Goal: Information Seeking & Learning: Check status

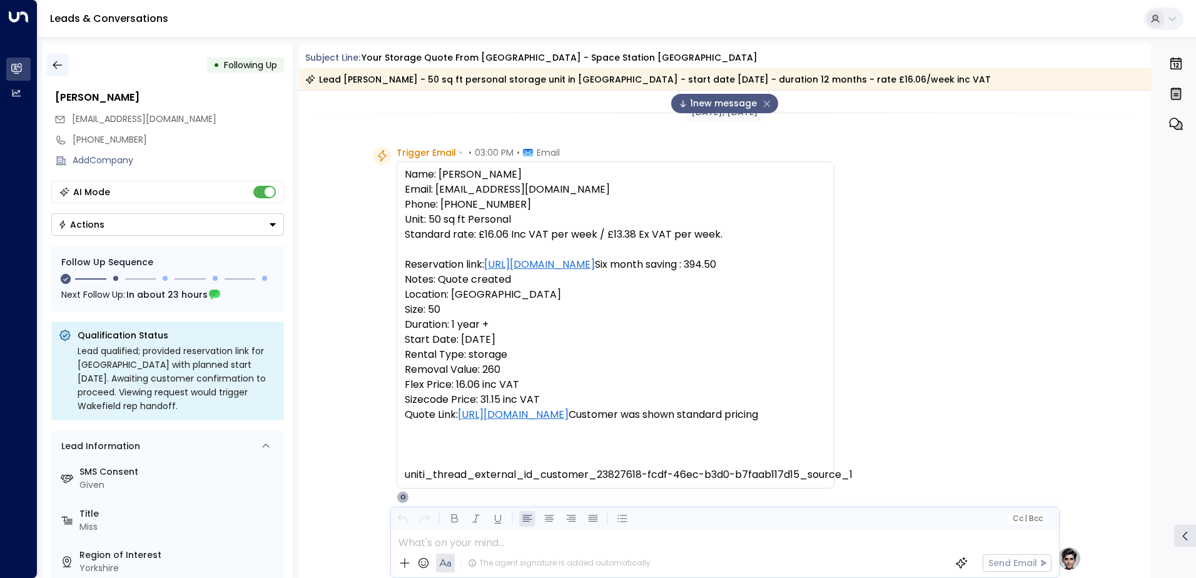
click at [61, 61] on icon "button" at bounding box center [57, 65] width 13 height 13
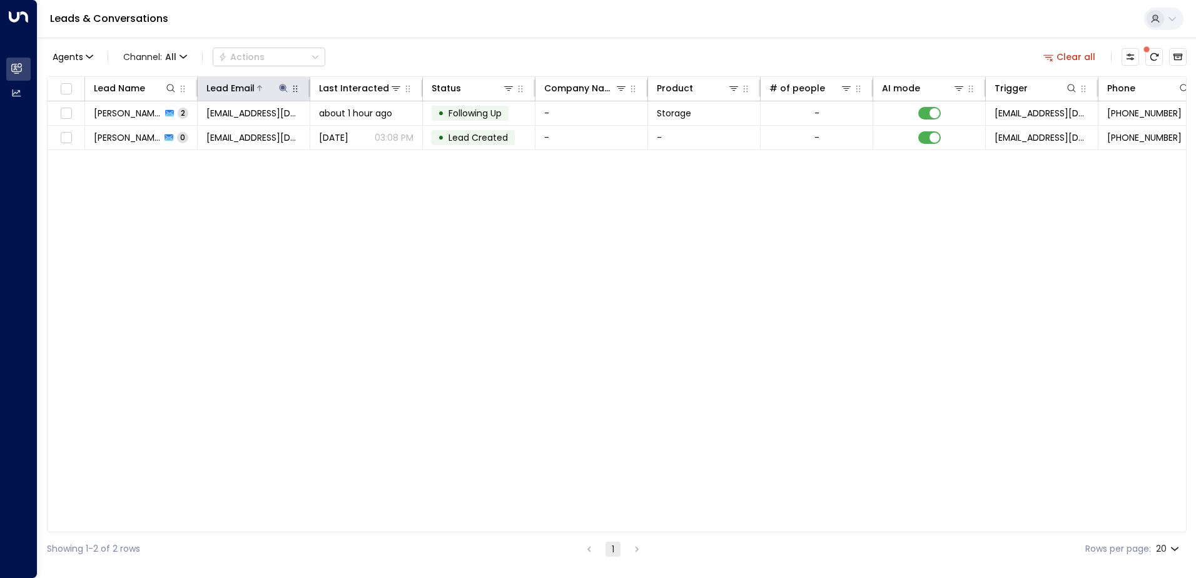
click at [283, 82] on button at bounding box center [283, 88] width 13 height 13
click at [359, 135] on icon "button" at bounding box center [362, 134] width 8 height 8
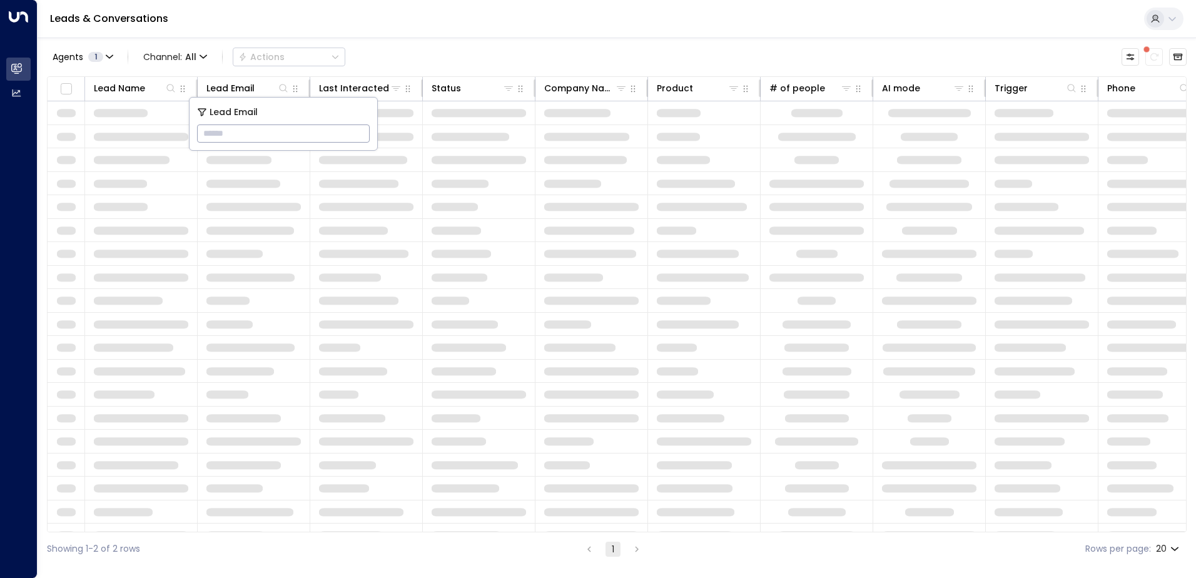
type input "**********"
click at [422, 33] on div "Leads & Conversations" at bounding box center [617, 19] width 1159 height 38
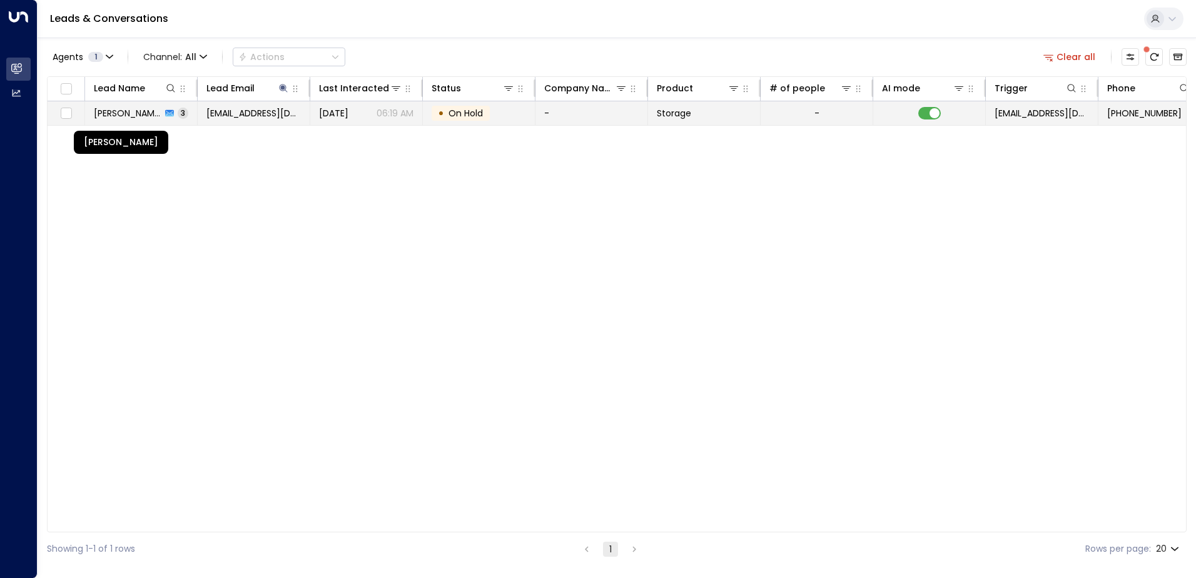
click at [145, 118] on span "[PERSON_NAME]" at bounding box center [128, 113] width 68 height 13
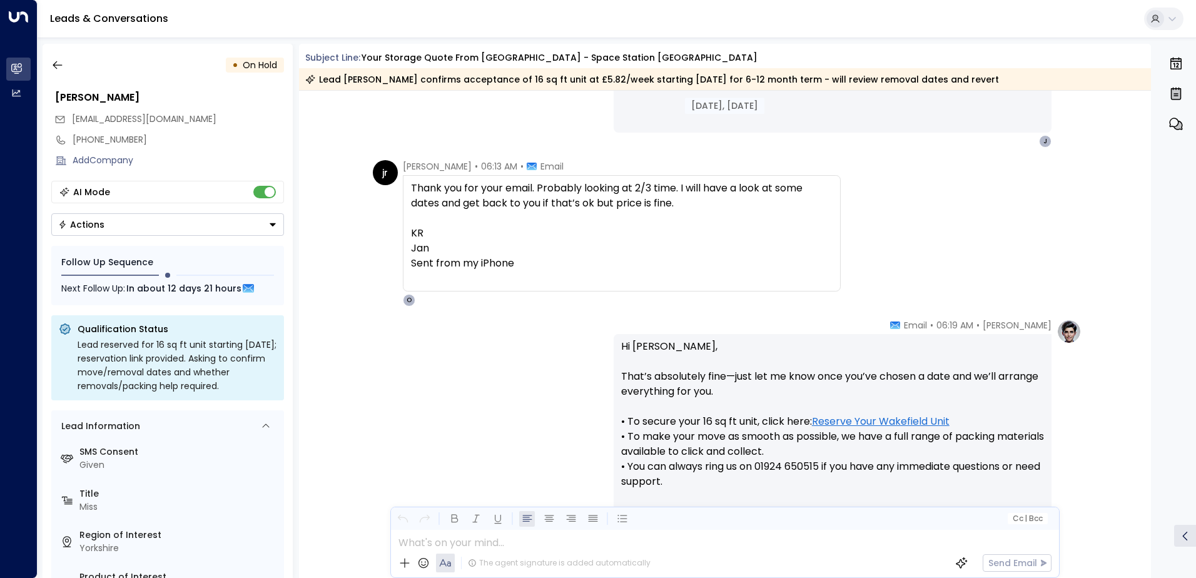
scroll to position [785, 0]
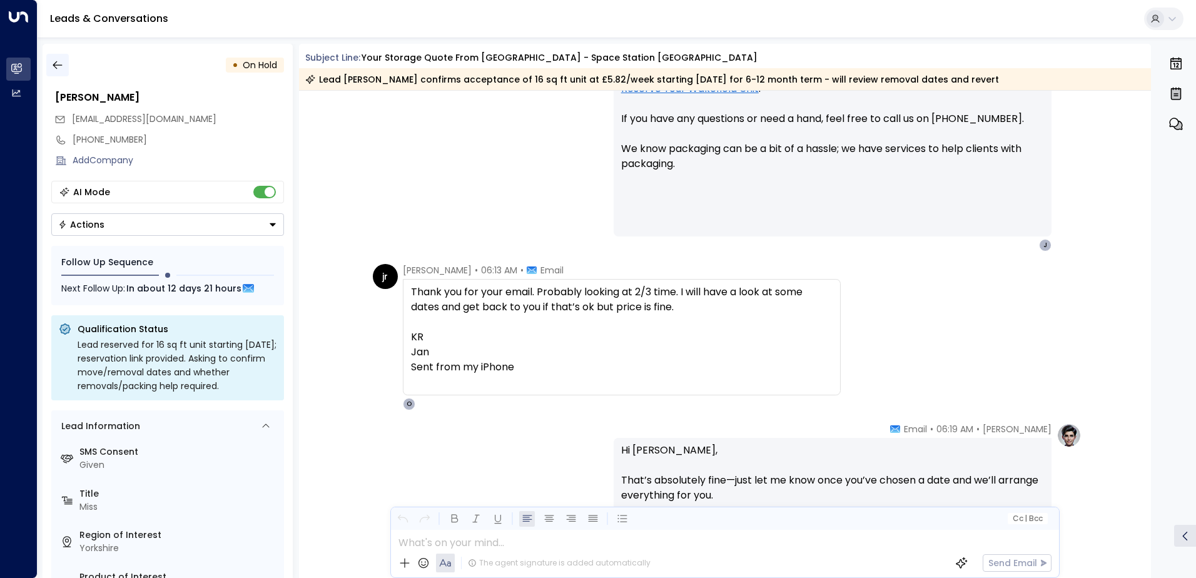
click at [54, 66] on icon "button" at bounding box center [57, 65] width 9 height 8
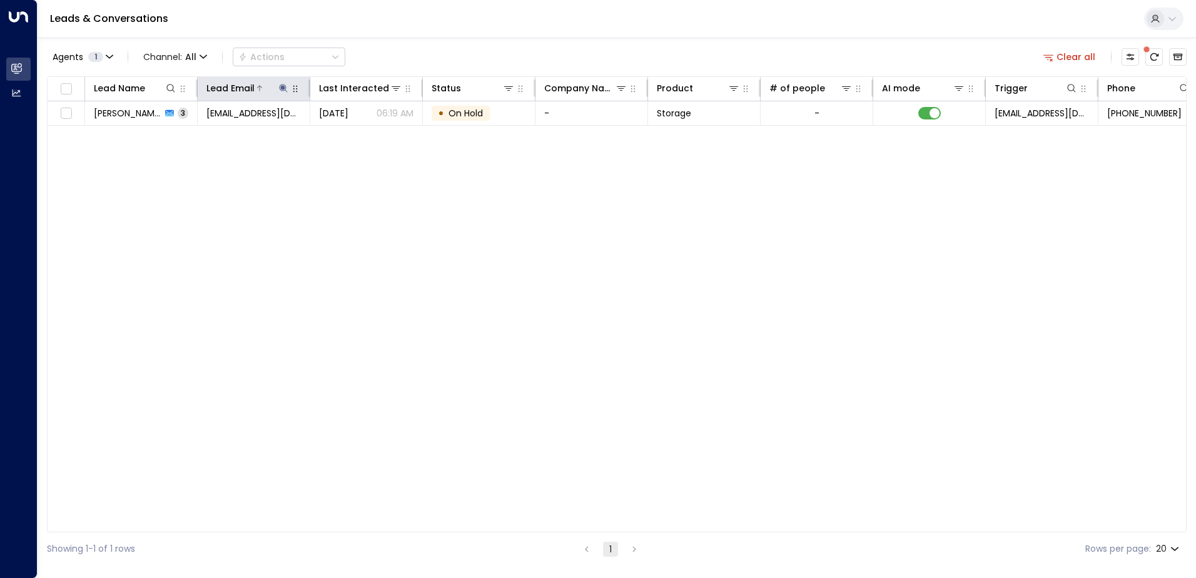
click at [283, 89] on icon at bounding box center [283, 88] width 8 height 8
click at [364, 132] on icon "button" at bounding box center [362, 134] width 8 height 8
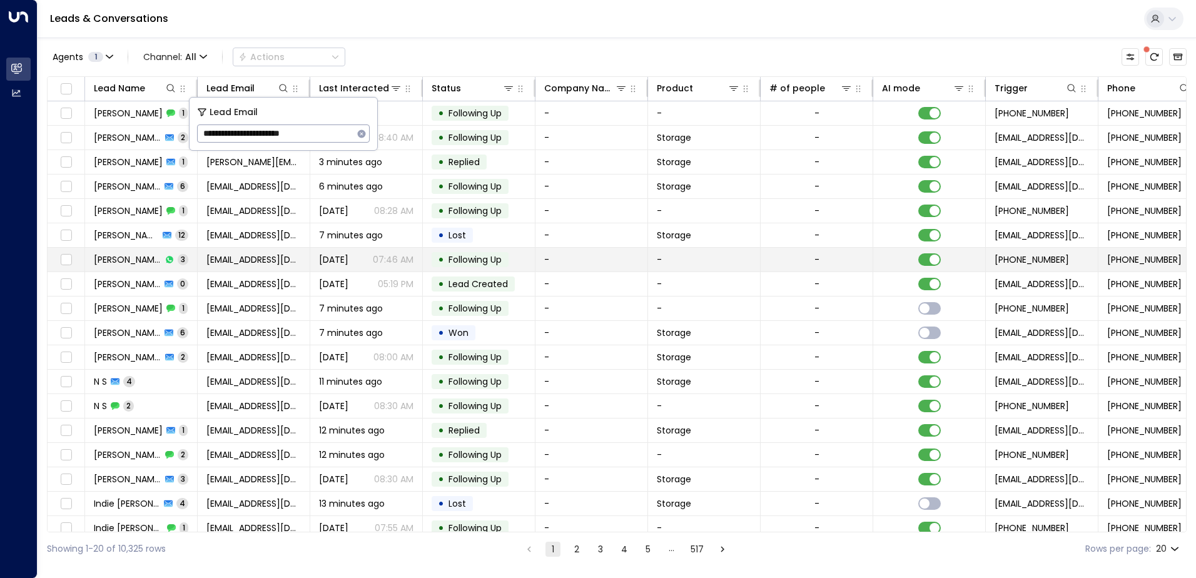
type input "**********"
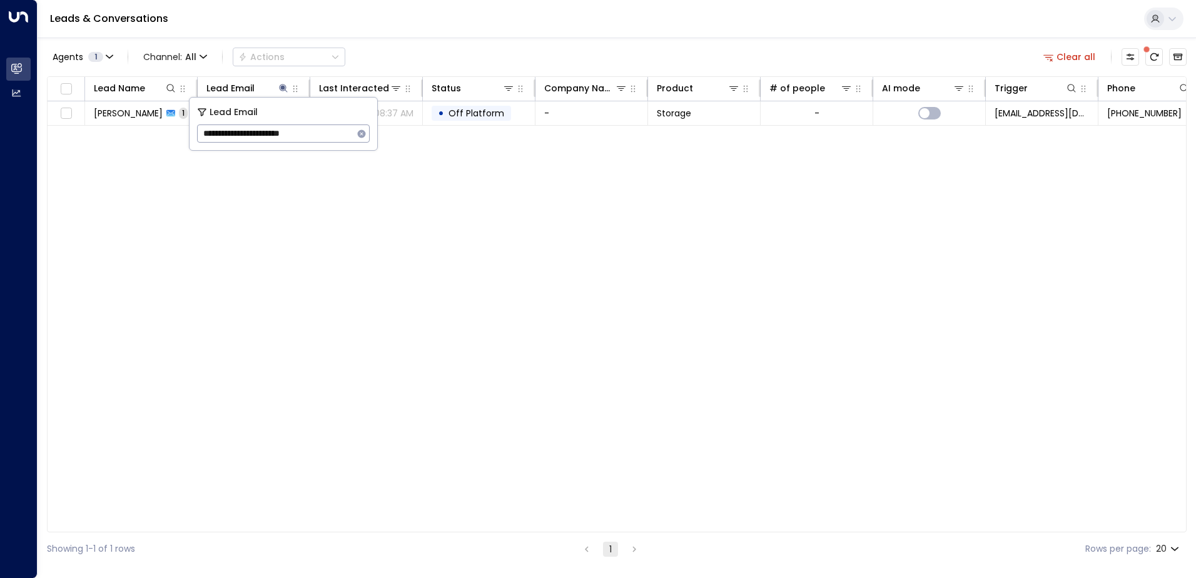
click at [337, 18] on div "Leads & Conversations" at bounding box center [617, 19] width 1159 height 38
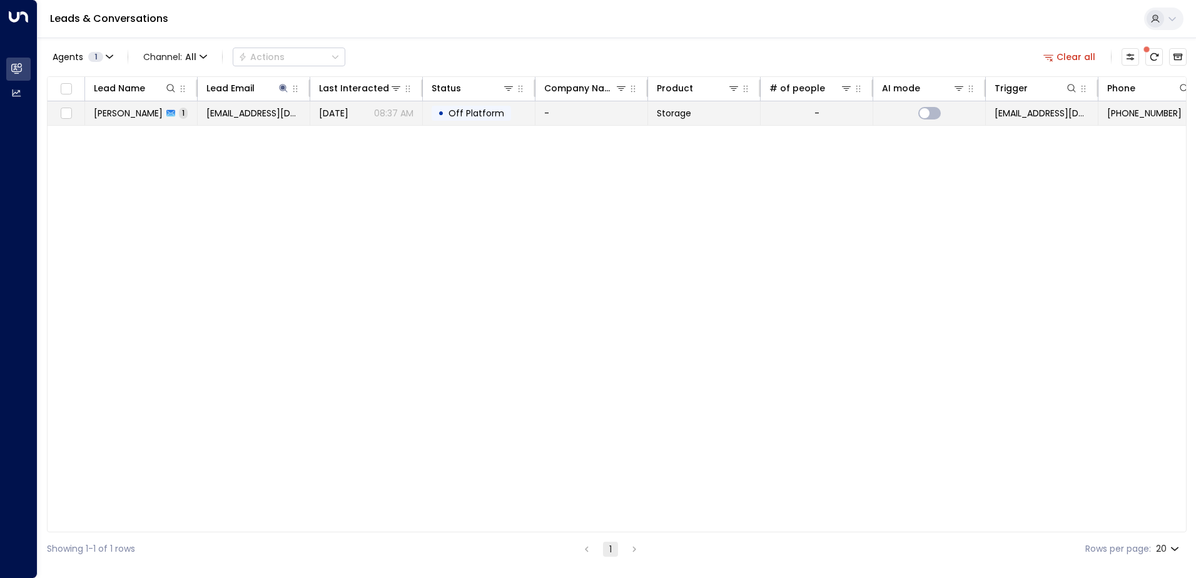
click at [255, 108] on span "[EMAIL_ADDRESS][DOMAIN_NAME]" at bounding box center [253, 113] width 94 height 13
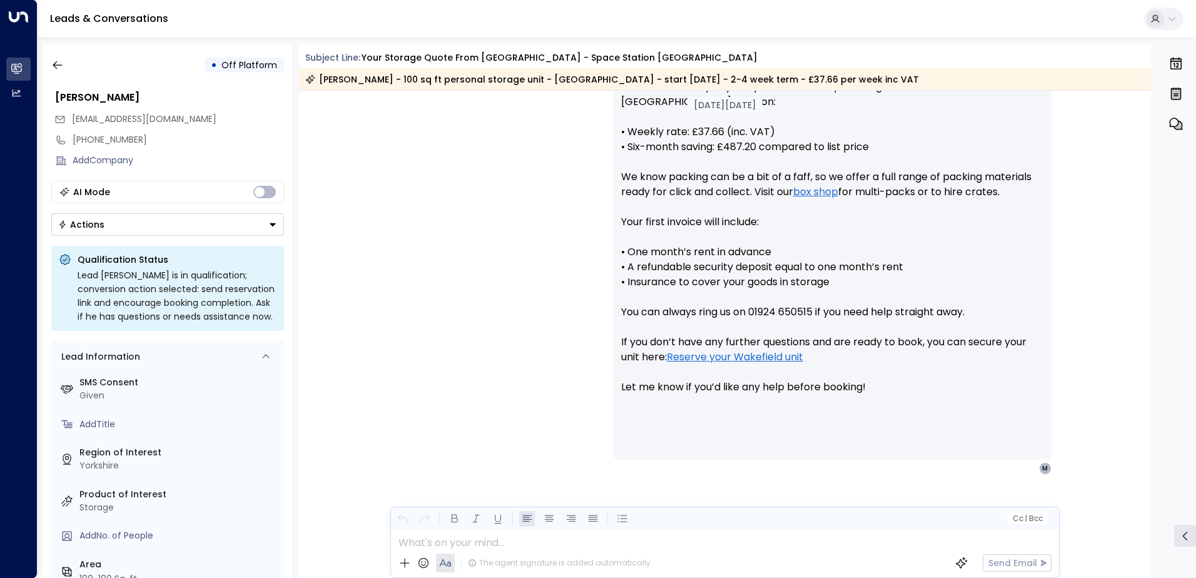
scroll to position [509, 0]
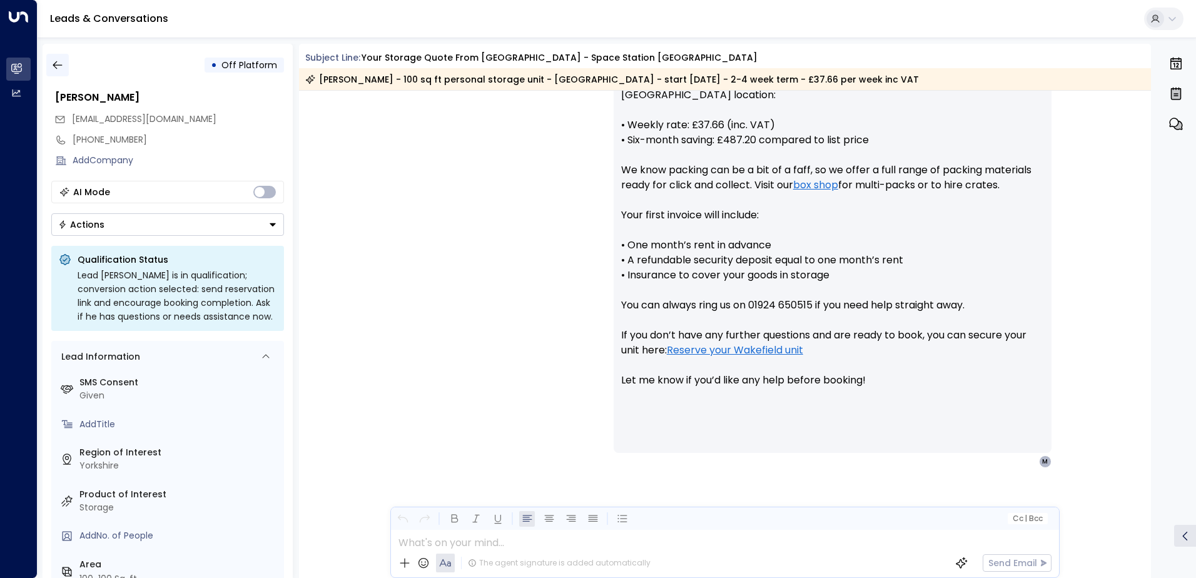
click at [62, 64] on icon "button" at bounding box center [57, 65] width 13 height 13
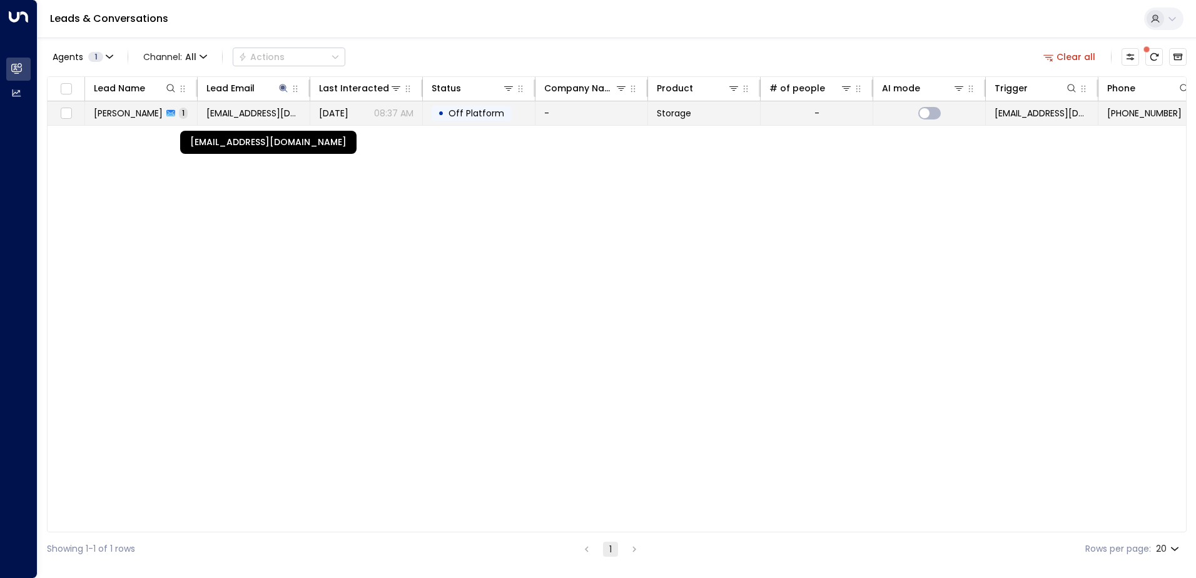
click at [235, 112] on span "[EMAIL_ADDRESS][DOMAIN_NAME]" at bounding box center [253, 113] width 94 height 13
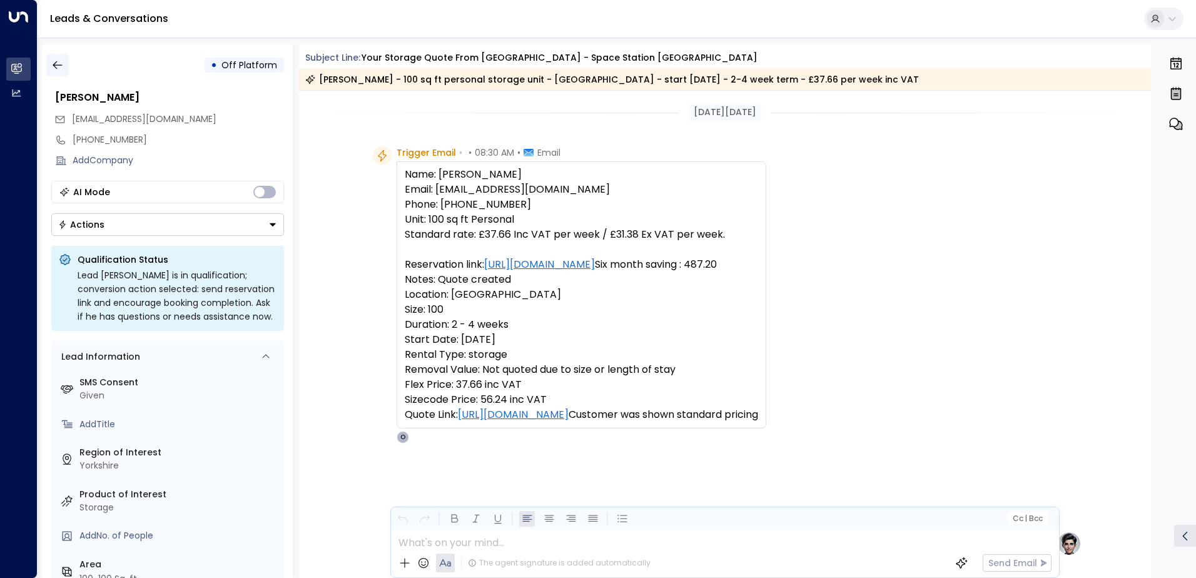
click at [65, 66] on button "button" at bounding box center [57, 65] width 23 height 23
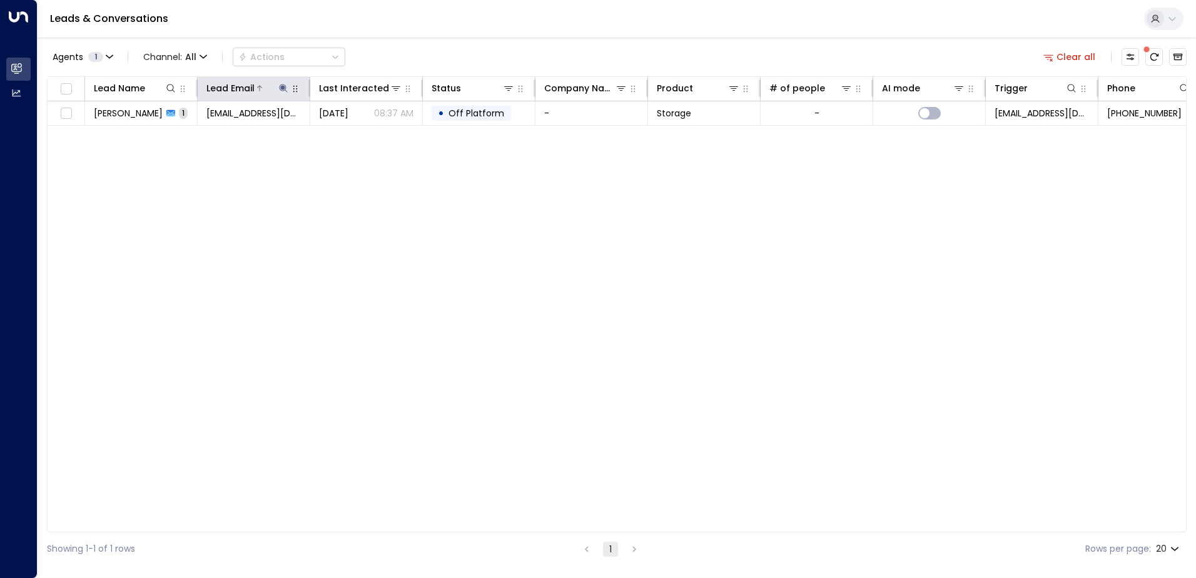
click at [282, 83] on icon at bounding box center [283, 88] width 10 height 10
click at [362, 136] on icon "button" at bounding box center [362, 134] width 8 height 8
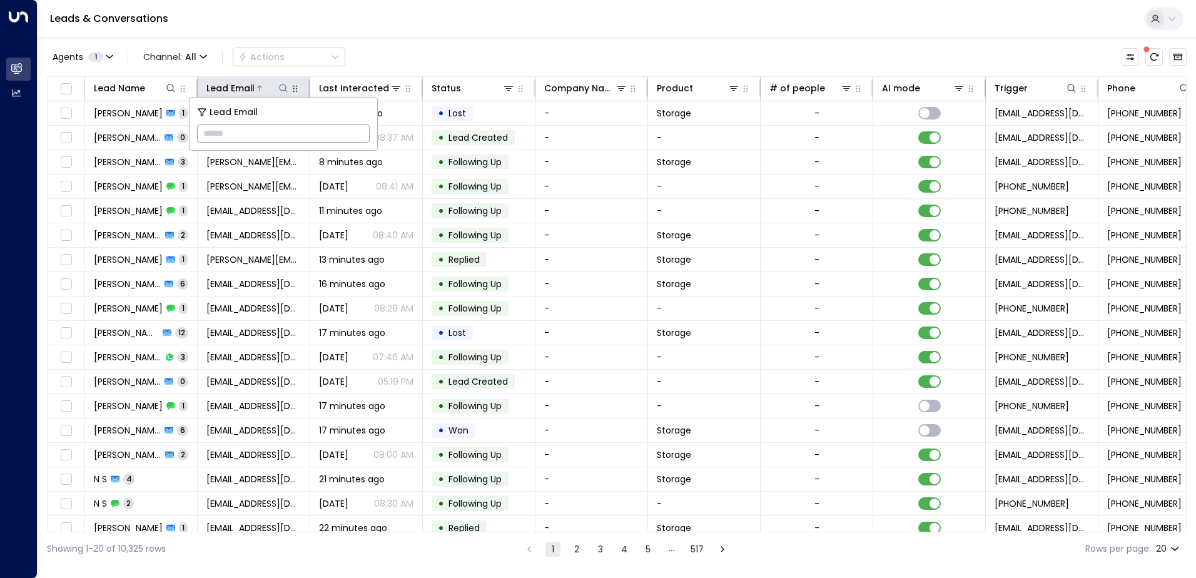
click at [285, 91] on icon at bounding box center [283, 88] width 10 height 10
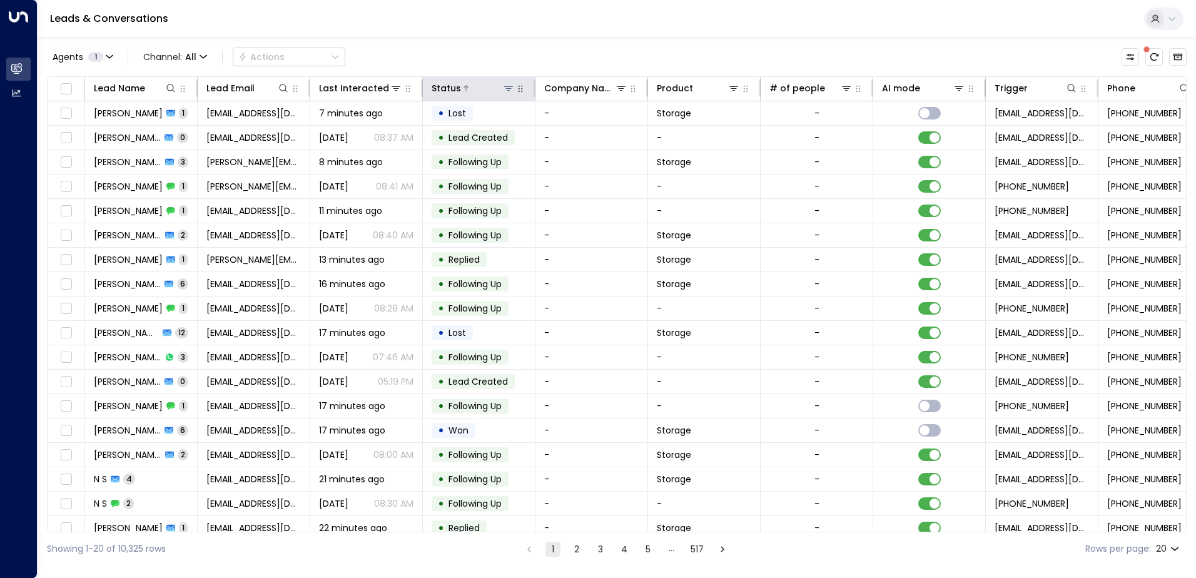
click at [510, 90] on icon at bounding box center [509, 88] width 10 height 10
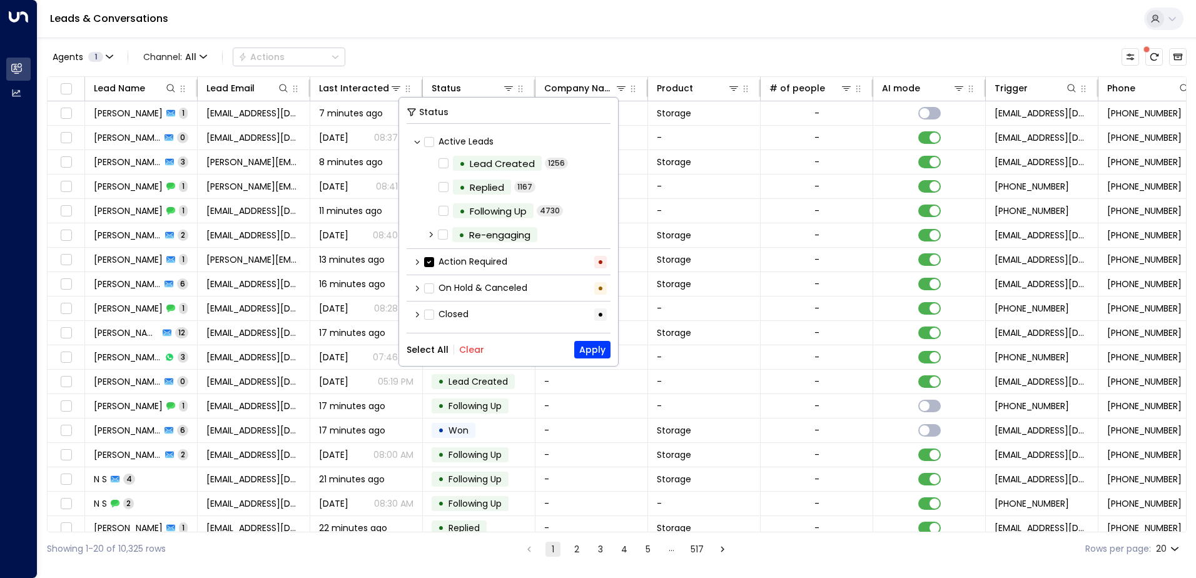
click at [473, 352] on button "Clear" at bounding box center [471, 350] width 25 height 10
click at [590, 354] on button "Apply" at bounding box center [592, 350] width 36 height 18
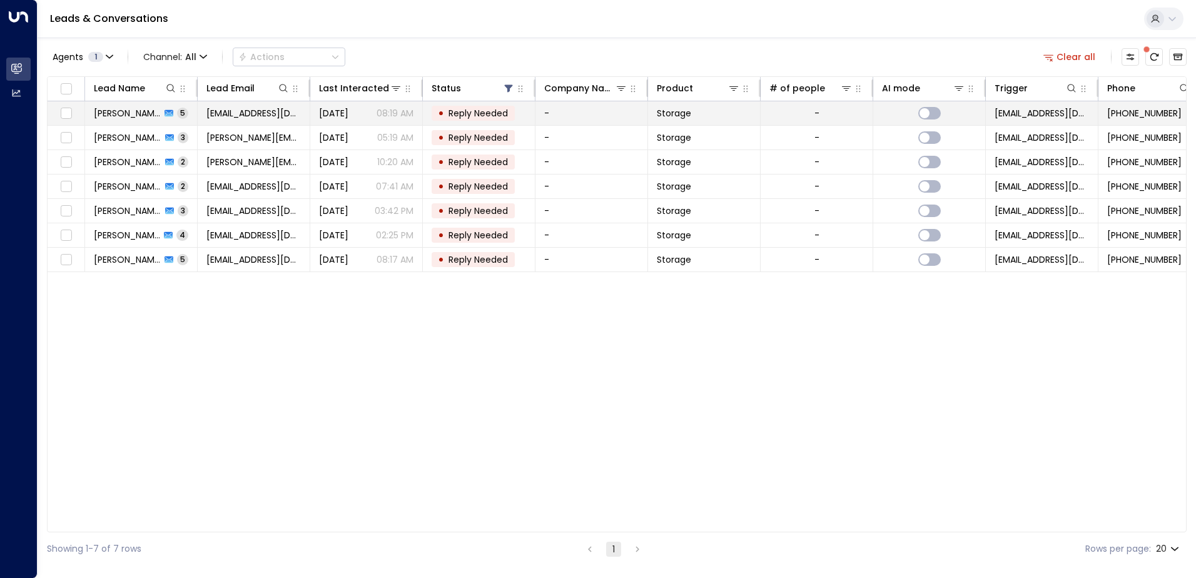
click at [138, 116] on span "[PERSON_NAME]" at bounding box center [127, 113] width 67 height 13
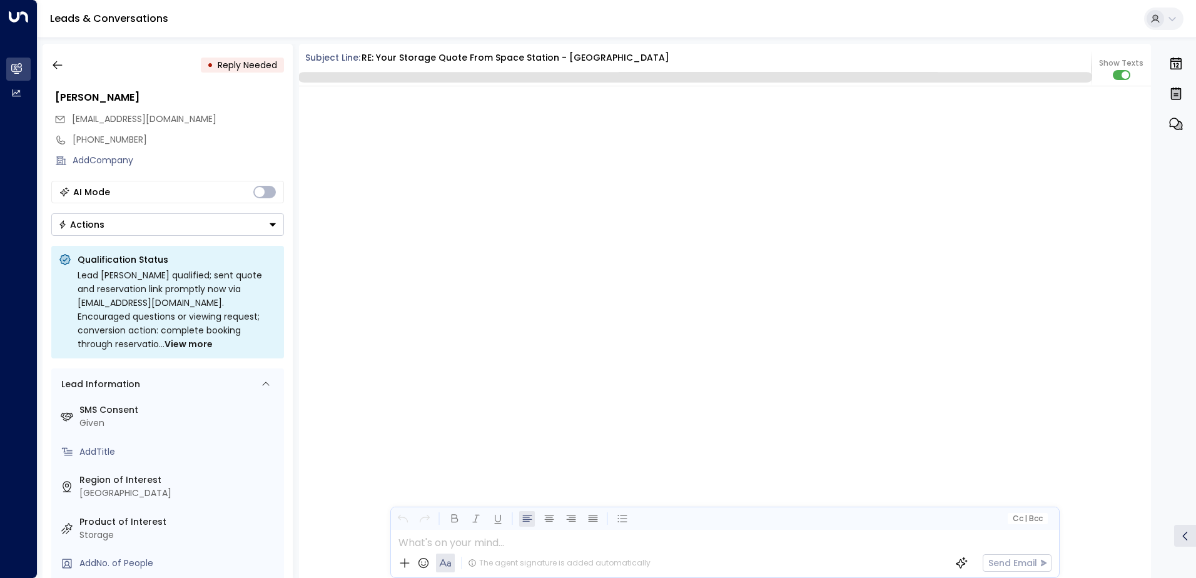
scroll to position [2033, 0]
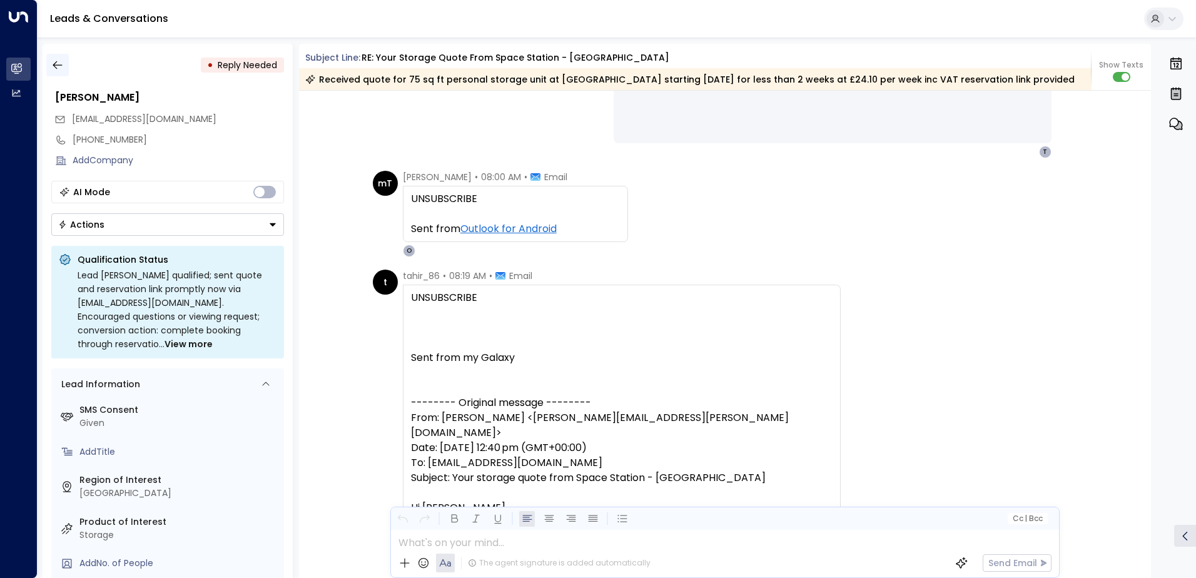
click at [64, 65] on button "button" at bounding box center [57, 65] width 23 height 23
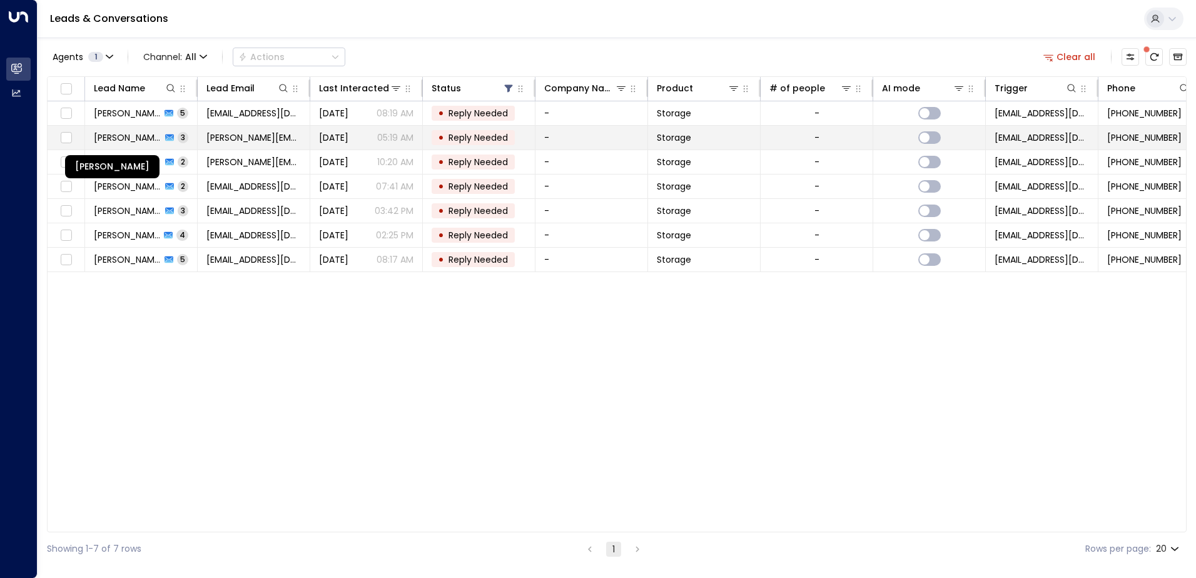
click at [127, 140] on span "[PERSON_NAME]" at bounding box center [128, 137] width 68 height 13
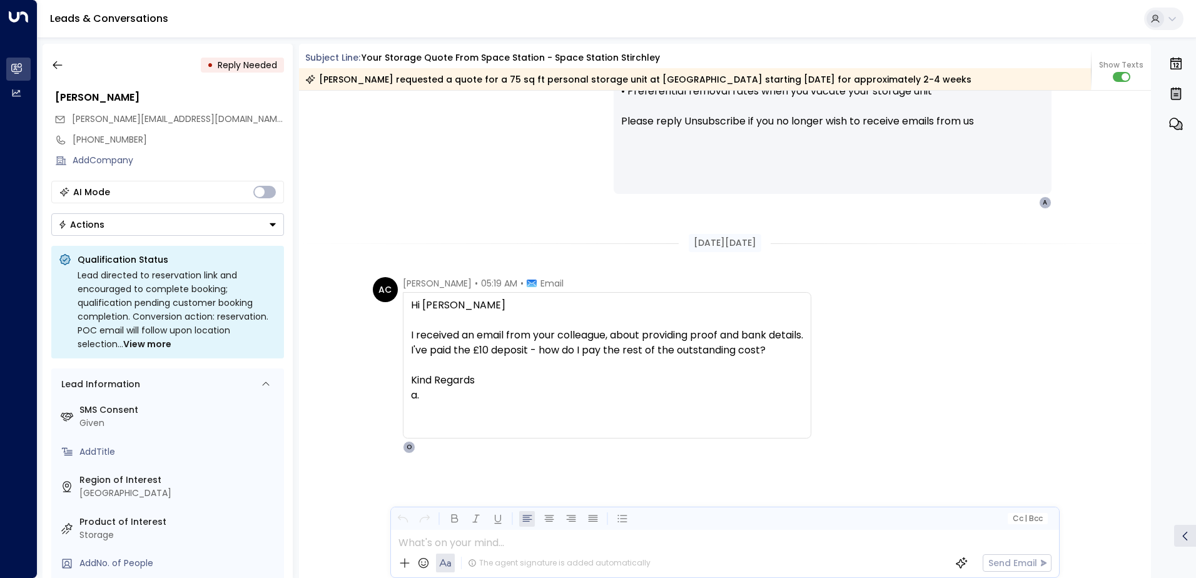
scroll to position [1543, 0]
click at [60, 61] on icon "button" at bounding box center [57, 65] width 13 height 13
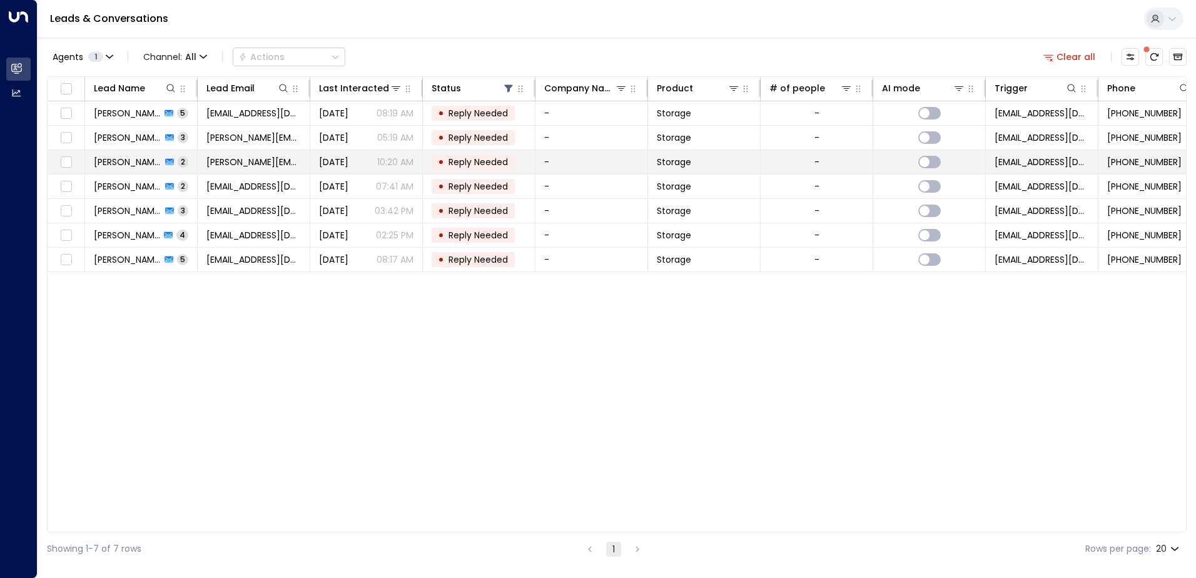
click at [118, 160] on span "[PERSON_NAME]" at bounding box center [128, 162] width 68 height 13
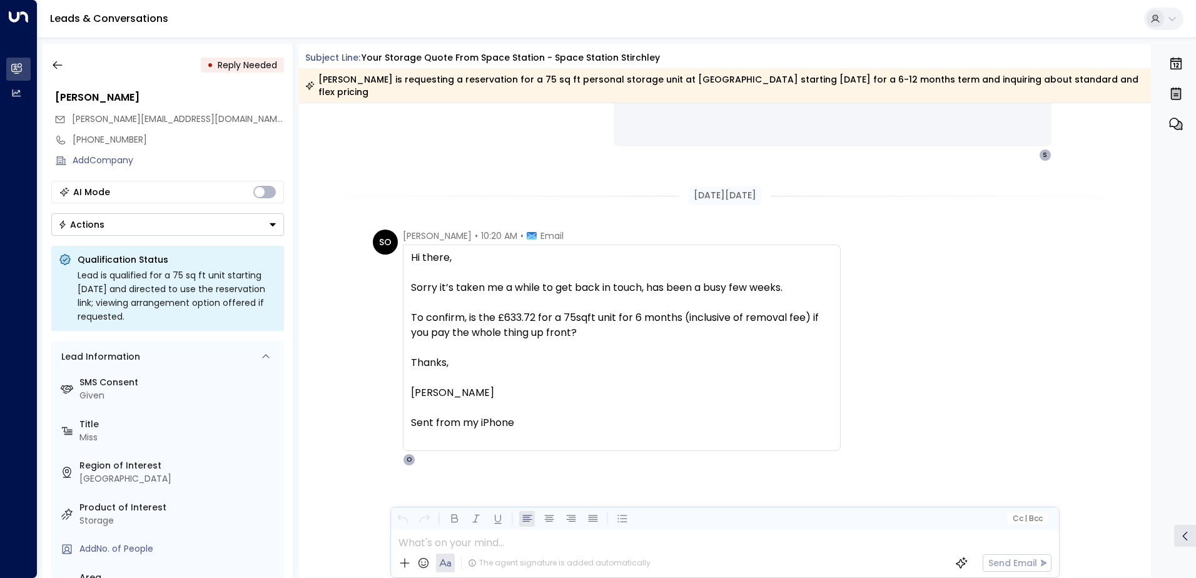
scroll to position [903, 0]
click at [63, 65] on icon "button" at bounding box center [57, 65] width 13 height 13
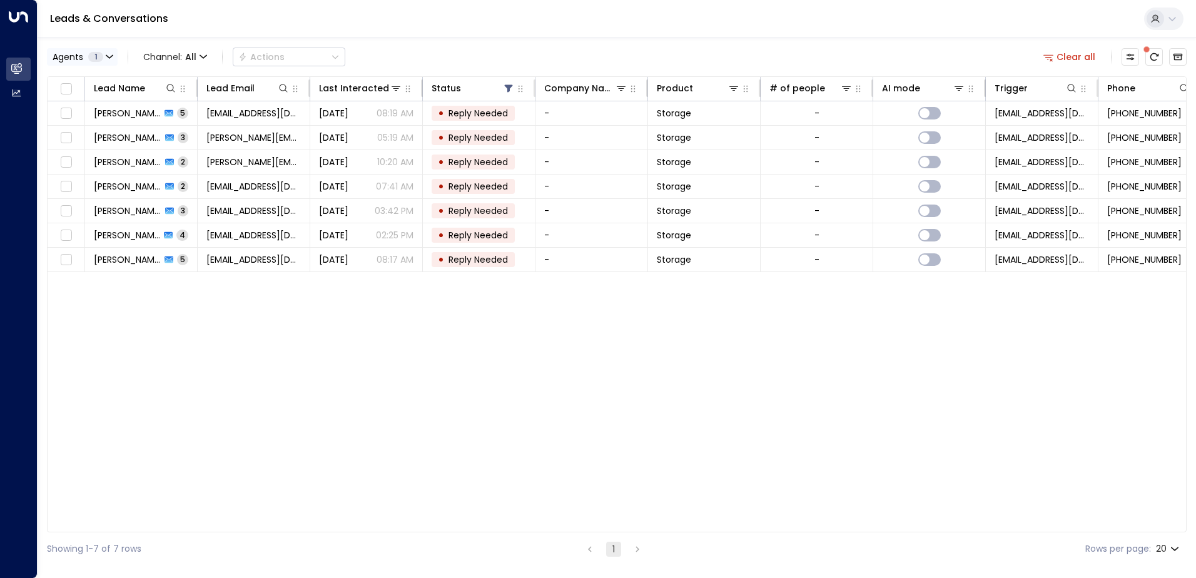
click at [109, 60] on icon "button" at bounding box center [110, 57] width 8 height 8
click at [109, 60] on div at bounding box center [598, 289] width 1196 height 578
click at [509, 86] on icon at bounding box center [509, 89] width 8 height 8
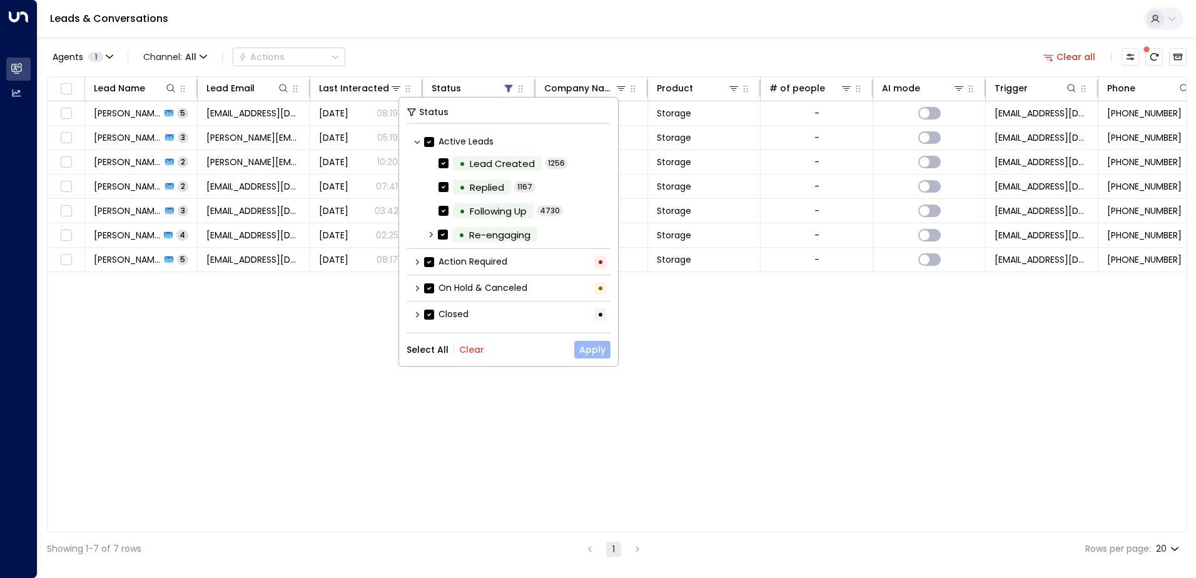
click at [589, 353] on button "Apply" at bounding box center [592, 350] width 36 height 18
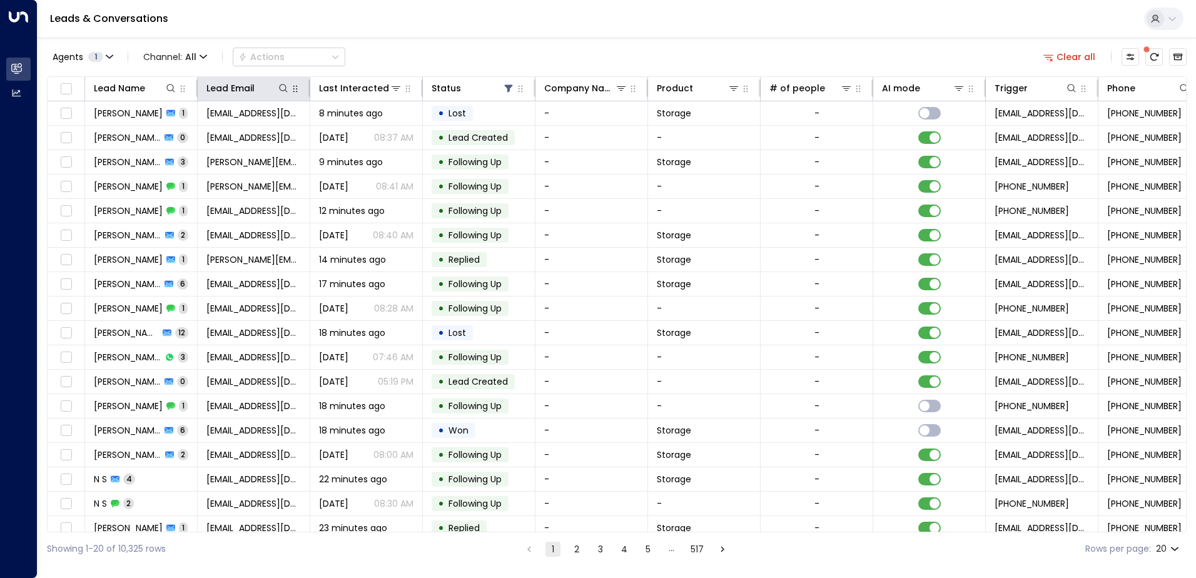
click at [290, 86] on button "button" at bounding box center [295, 89] width 13 height 13
click at [282, 89] on icon at bounding box center [283, 88] width 10 height 10
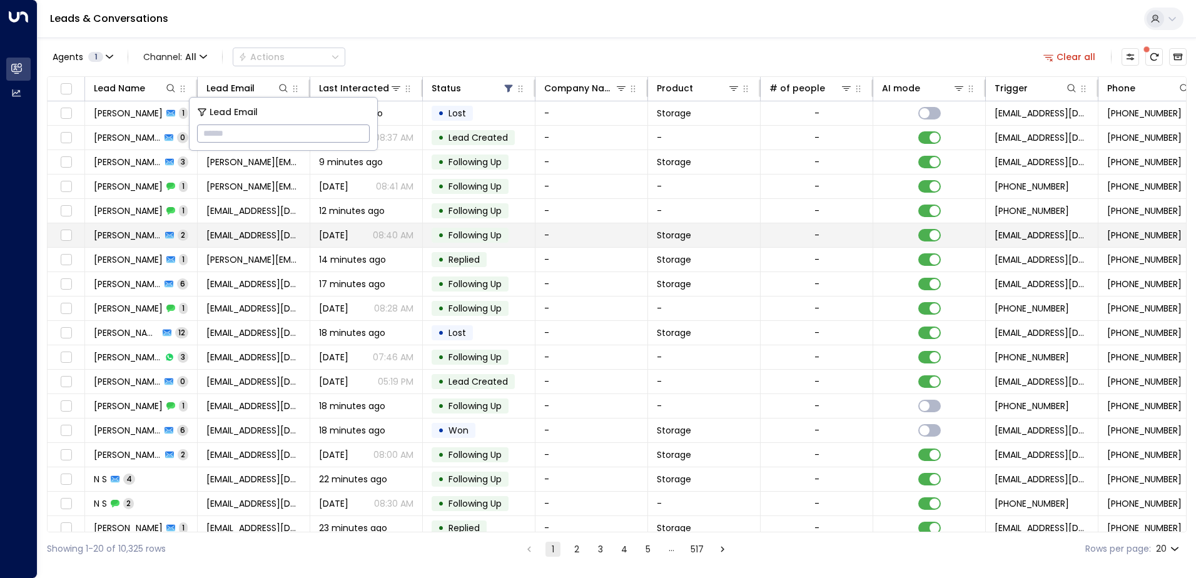
type input "**********"
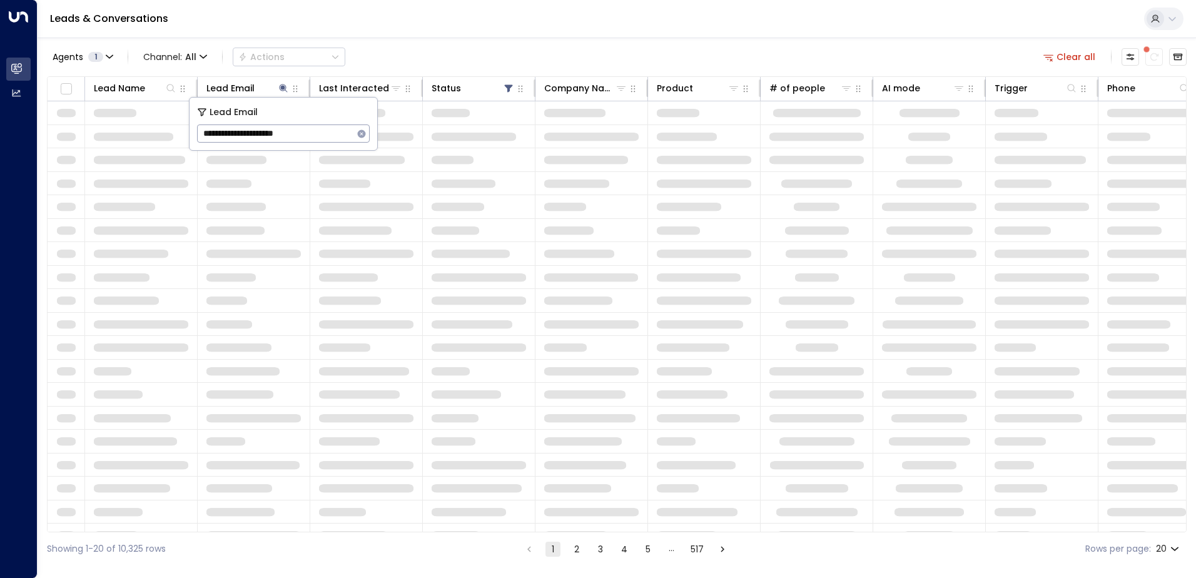
click at [415, 29] on div "Leads & Conversations" at bounding box center [617, 19] width 1159 height 38
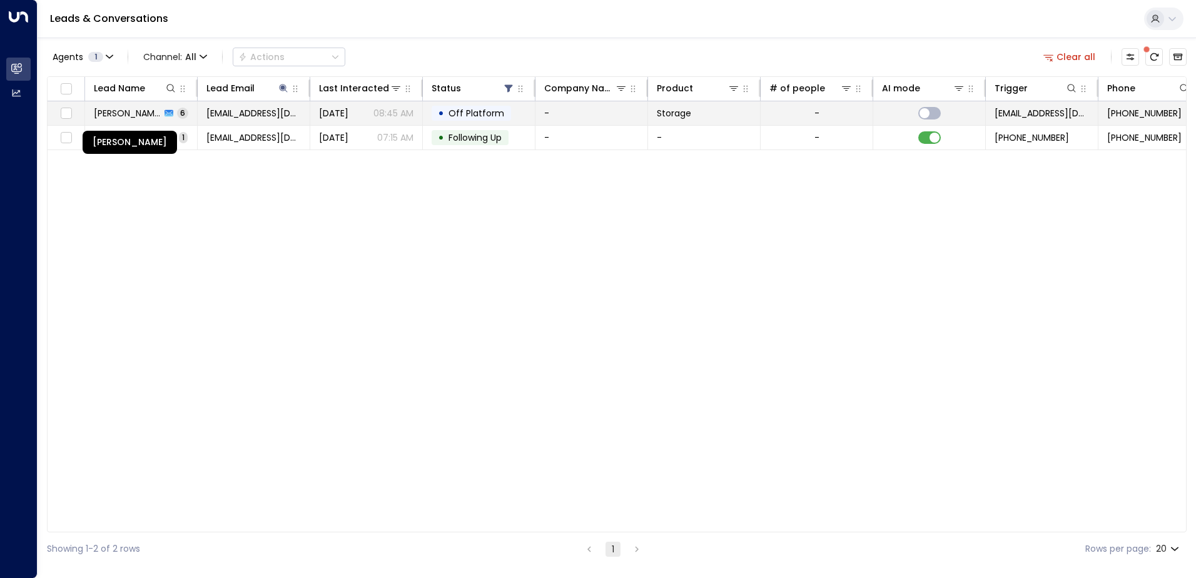
click at [145, 114] on span "[PERSON_NAME]" at bounding box center [127, 113] width 67 height 13
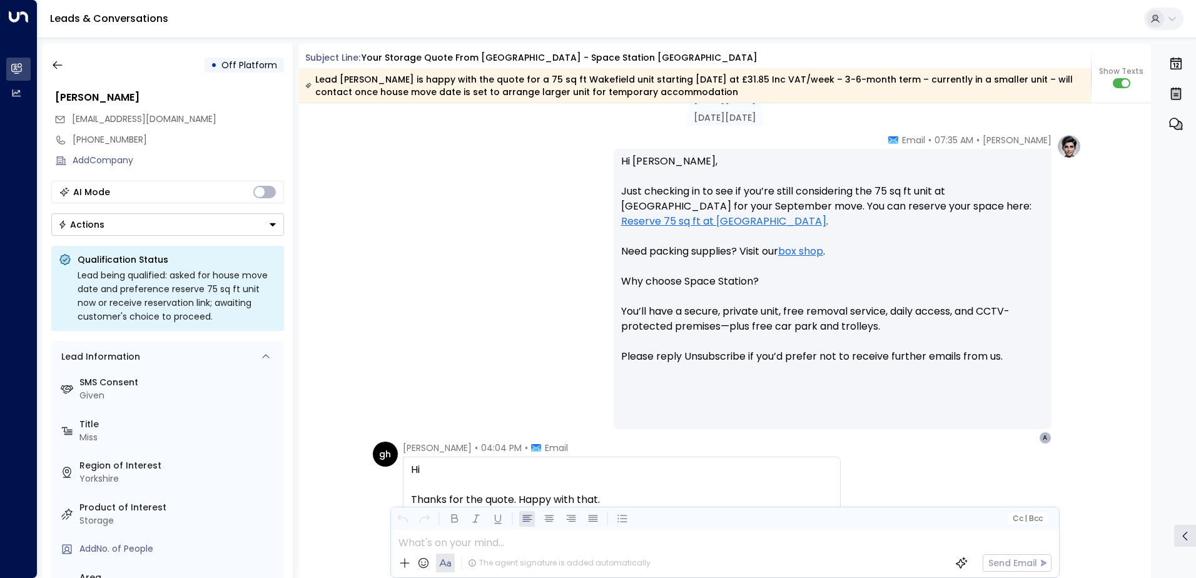
scroll to position [1249, 0]
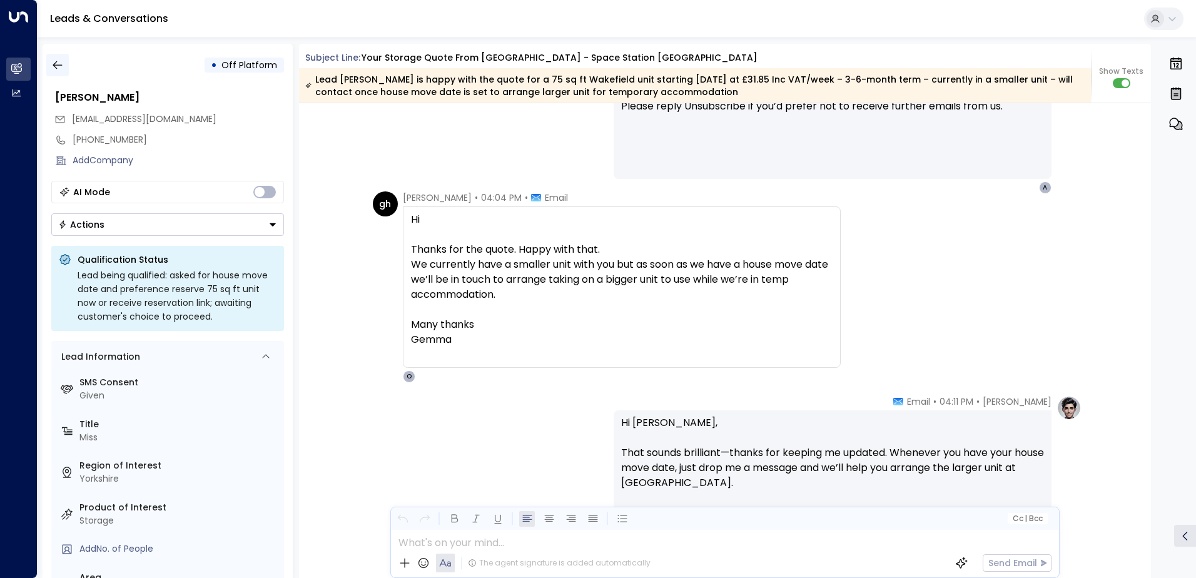
click at [55, 63] on icon "button" at bounding box center [57, 65] width 9 height 8
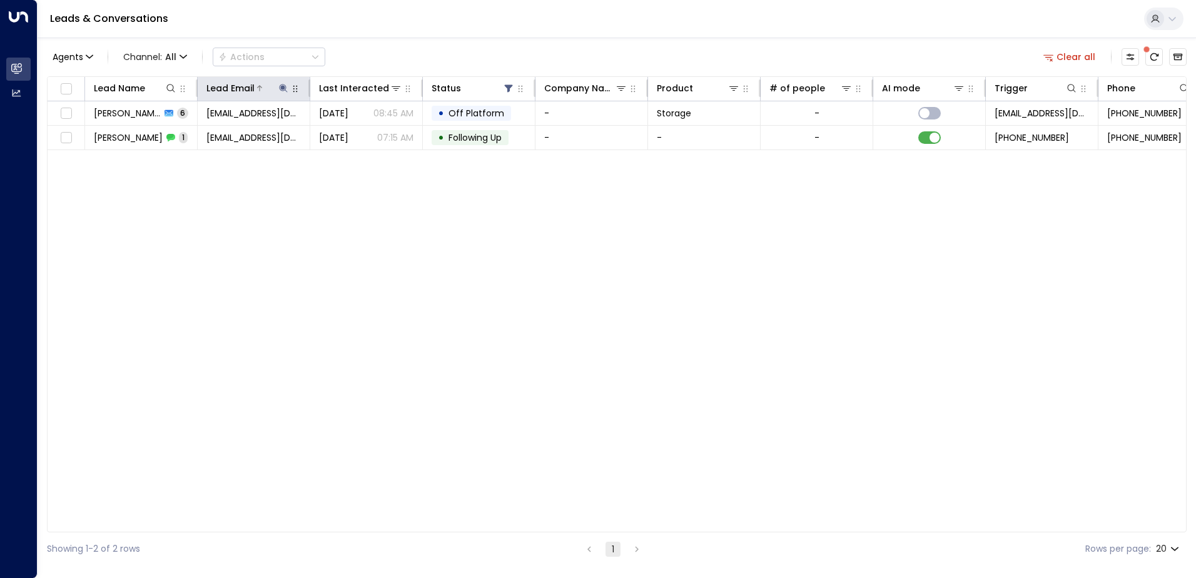
click at [286, 84] on icon at bounding box center [283, 88] width 10 height 10
click at [362, 132] on icon "button" at bounding box center [362, 134] width 8 height 8
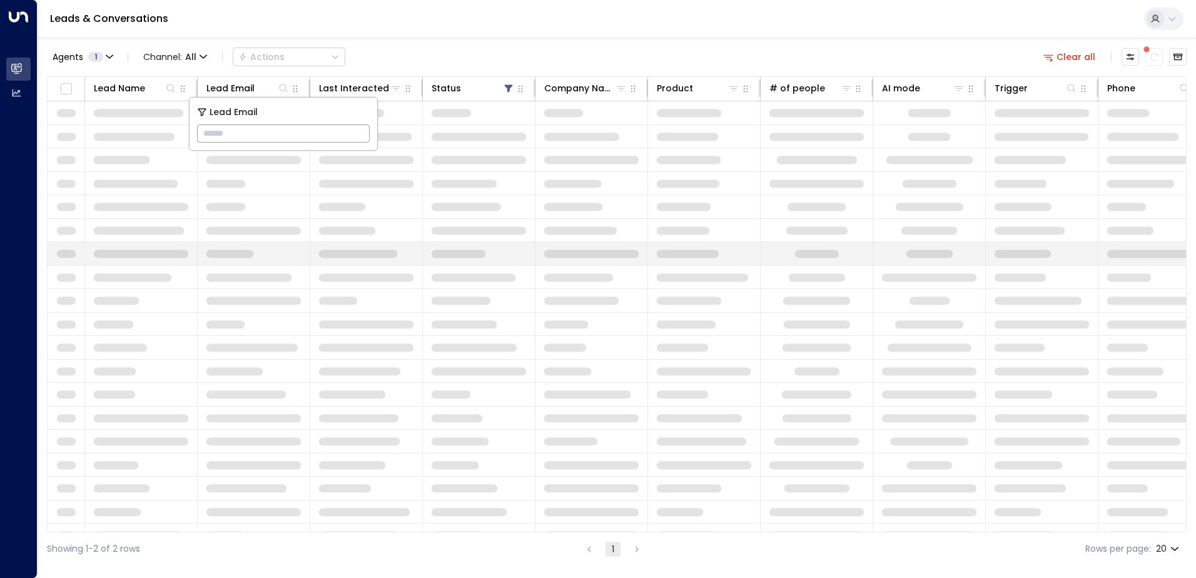
type input "**********"
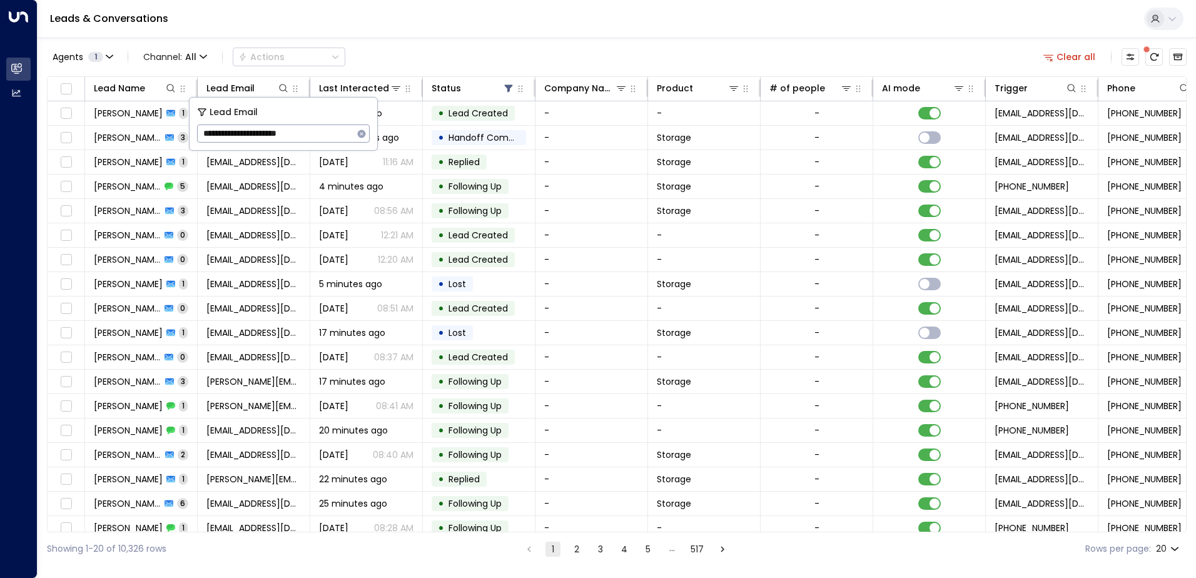
click at [381, 33] on div "Leads & Conversations" at bounding box center [617, 19] width 1159 height 38
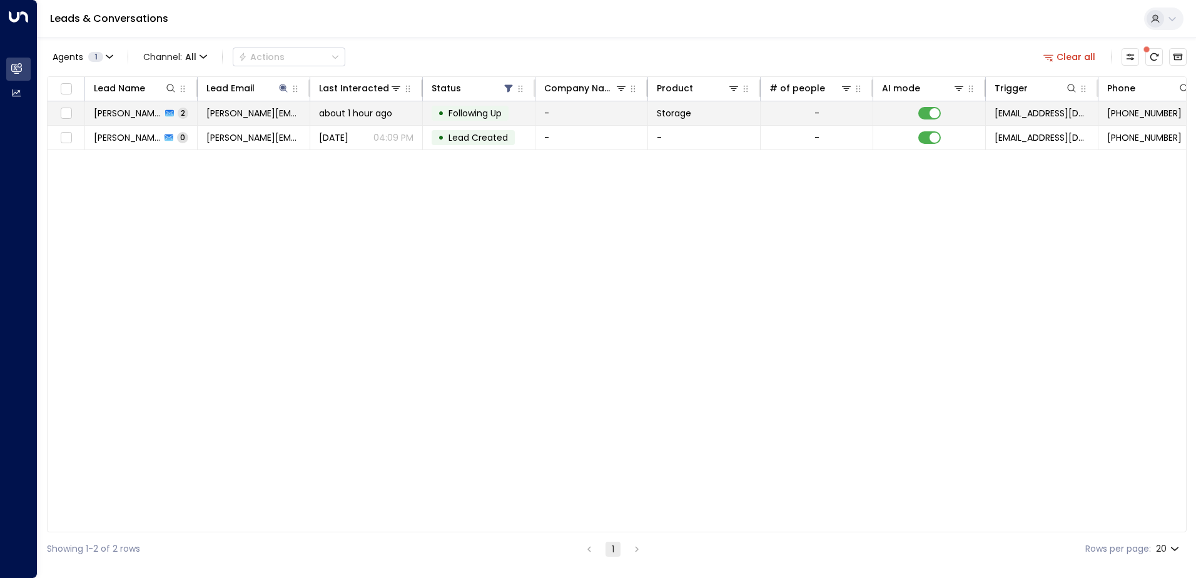
click at [124, 114] on span "[PERSON_NAME]" at bounding box center [128, 113] width 68 height 13
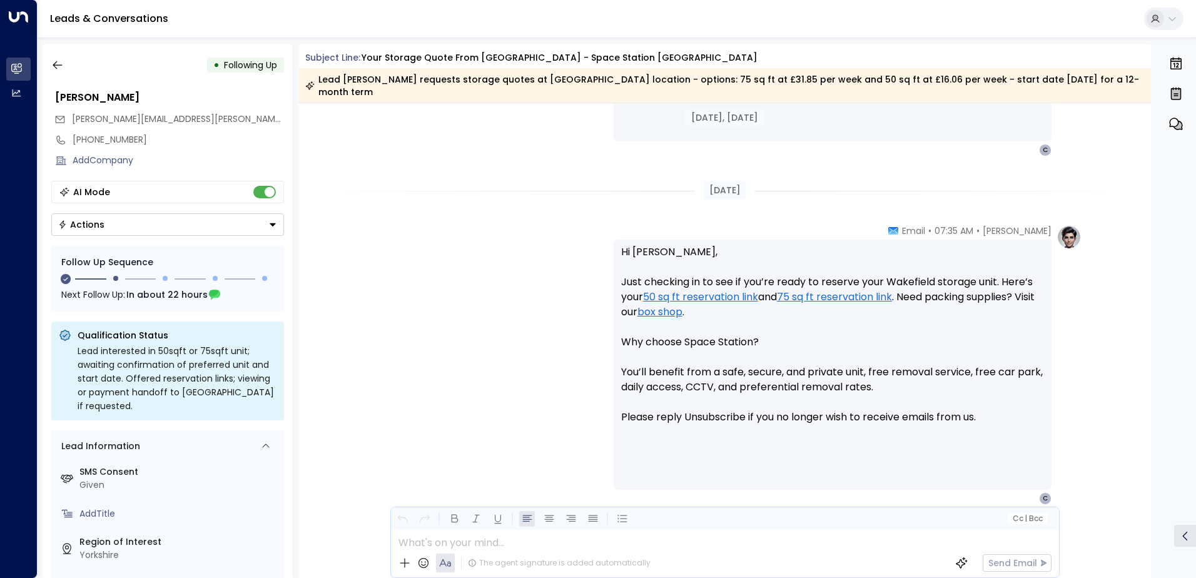
scroll to position [767, 0]
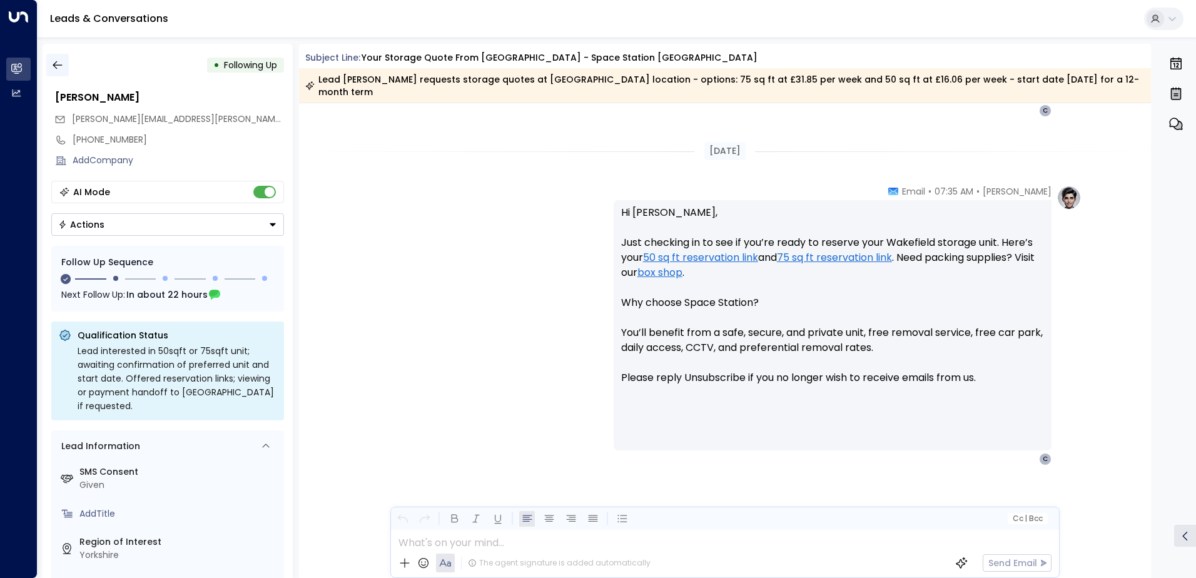
click at [60, 65] on icon "button" at bounding box center [57, 65] width 9 height 8
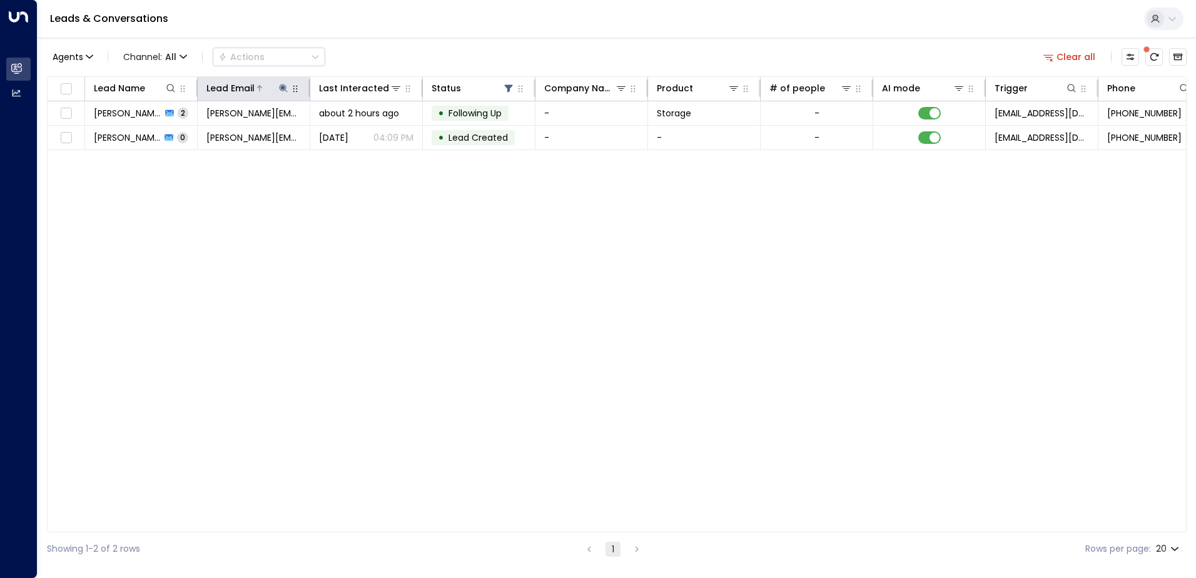
click at [283, 88] on icon at bounding box center [283, 88] width 8 height 8
click at [361, 131] on icon "button" at bounding box center [362, 134] width 8 height 8
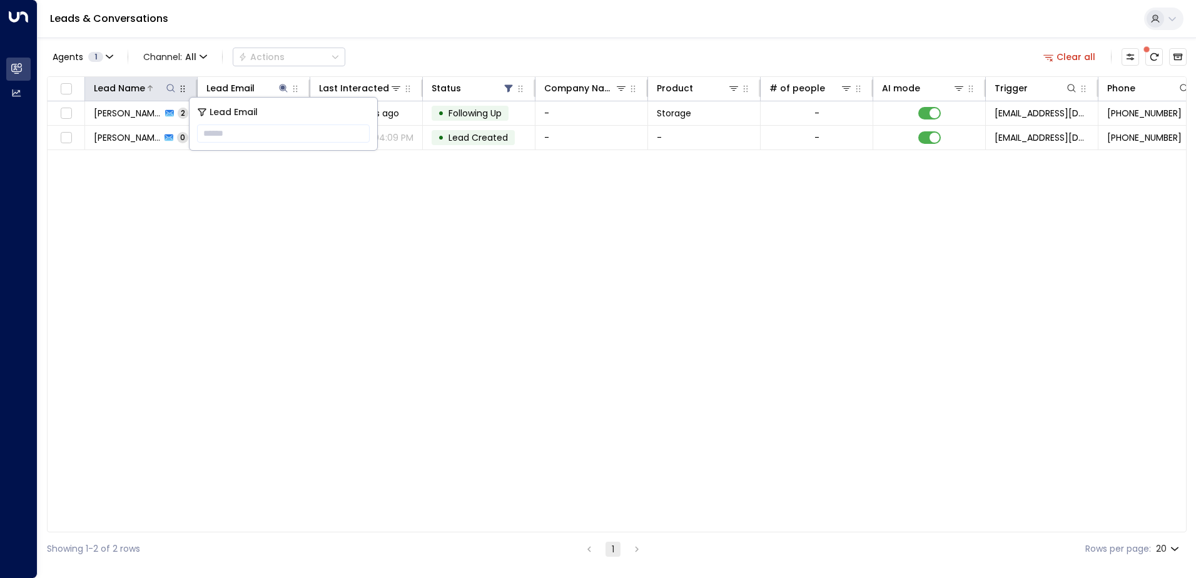
click at [171, 86] on icon at bounding box center [171, 88] width 10 height 10
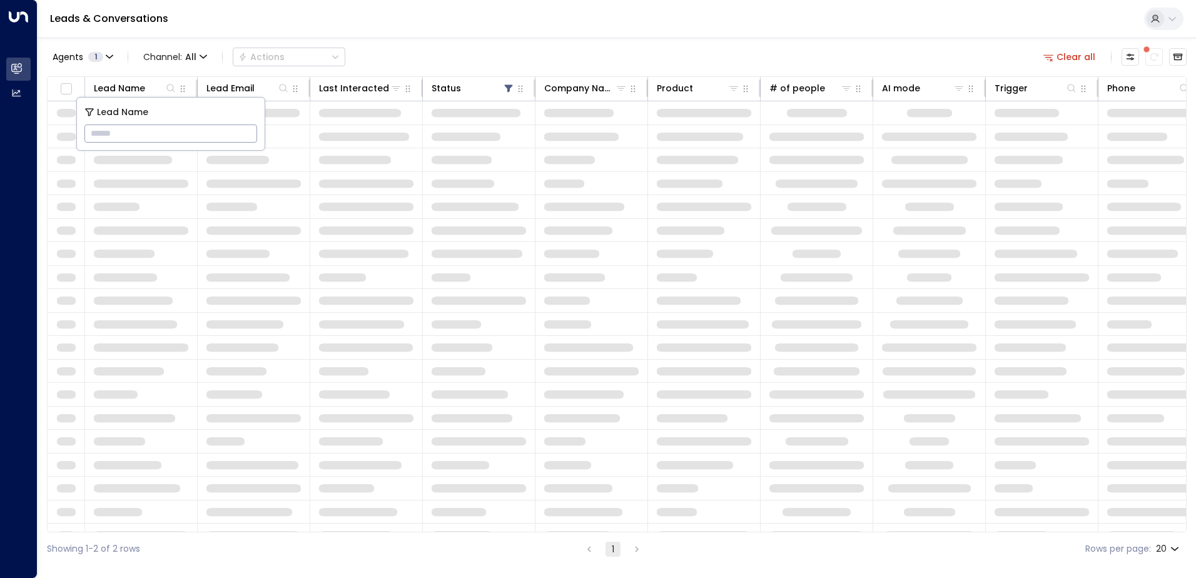
click at [158, 132] on input "text" at bounding box center [170, 133] width 173 height 23
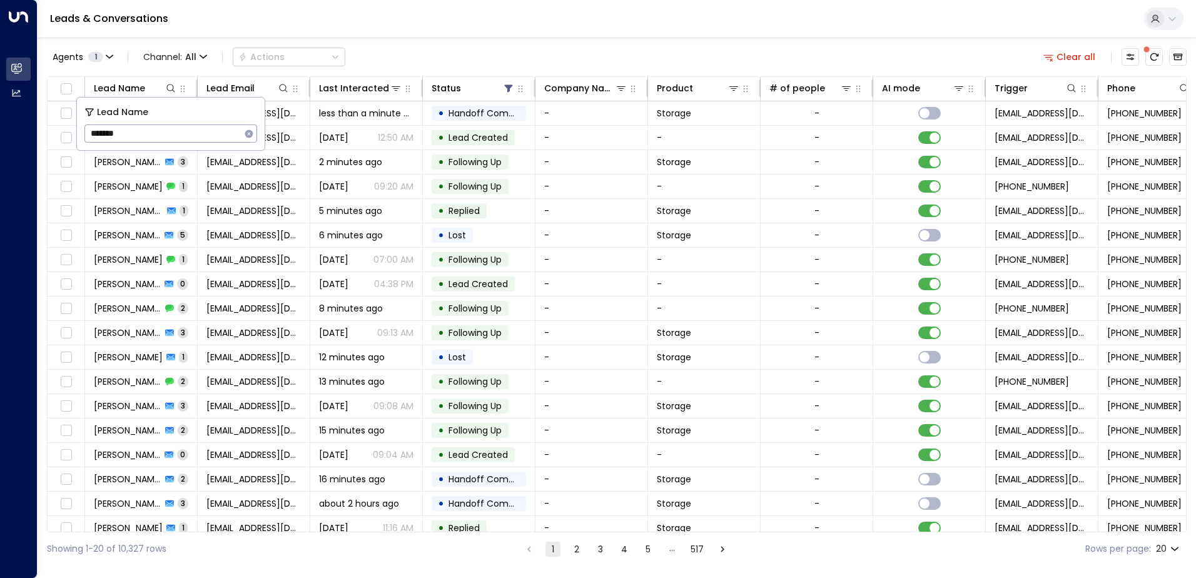
type input "*******"
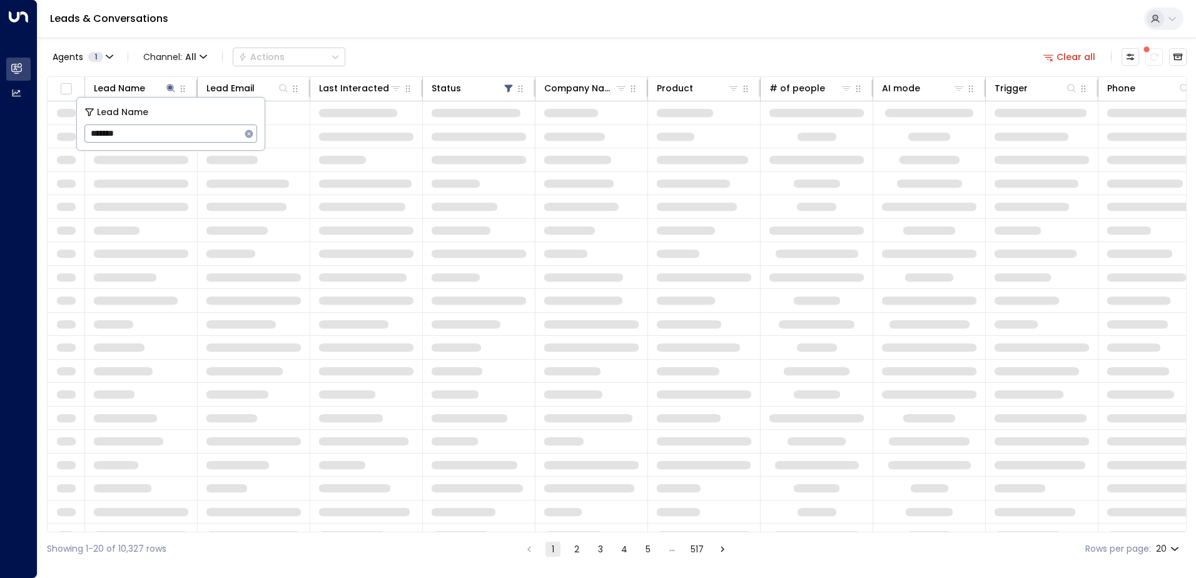
click at [373, 16] on div "Leads & Conversations" at bounding box center [617, 19] width 1159 height 38
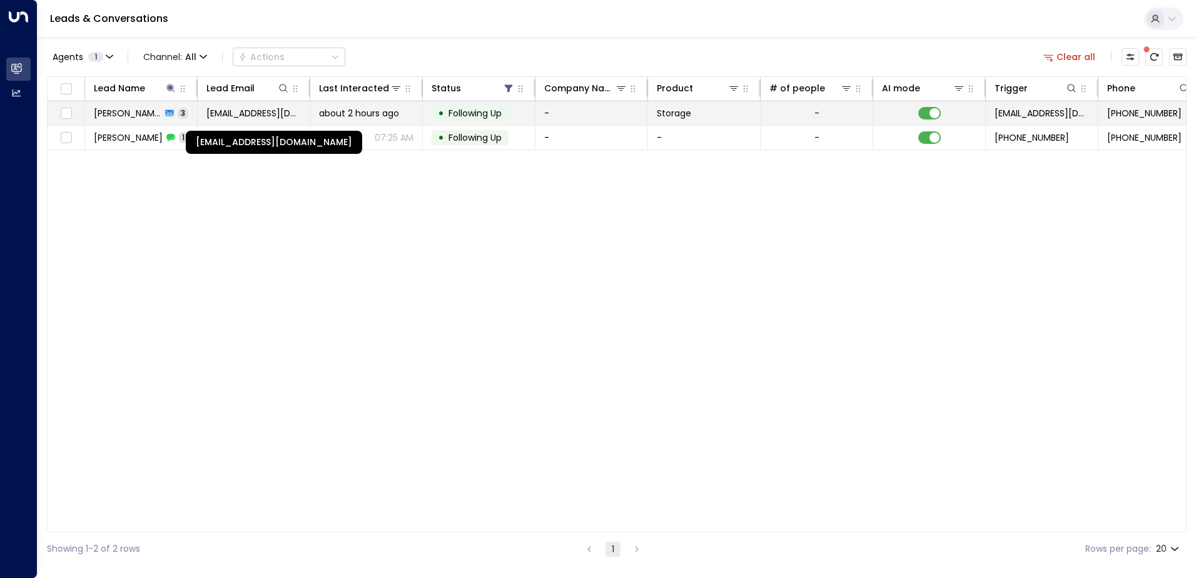
click at [255, 113] on span "[EMAIL_ADDRESS][DOMAIN_NAME]" at bounding box center [253, 113] width 94 height 13
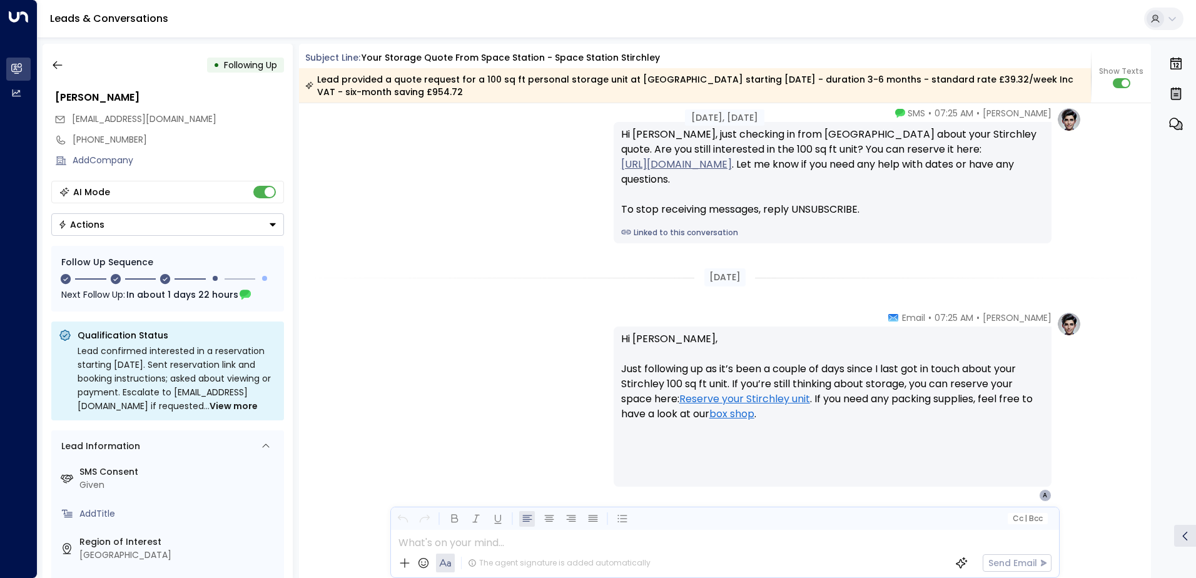
scroll to position [1363, 0]
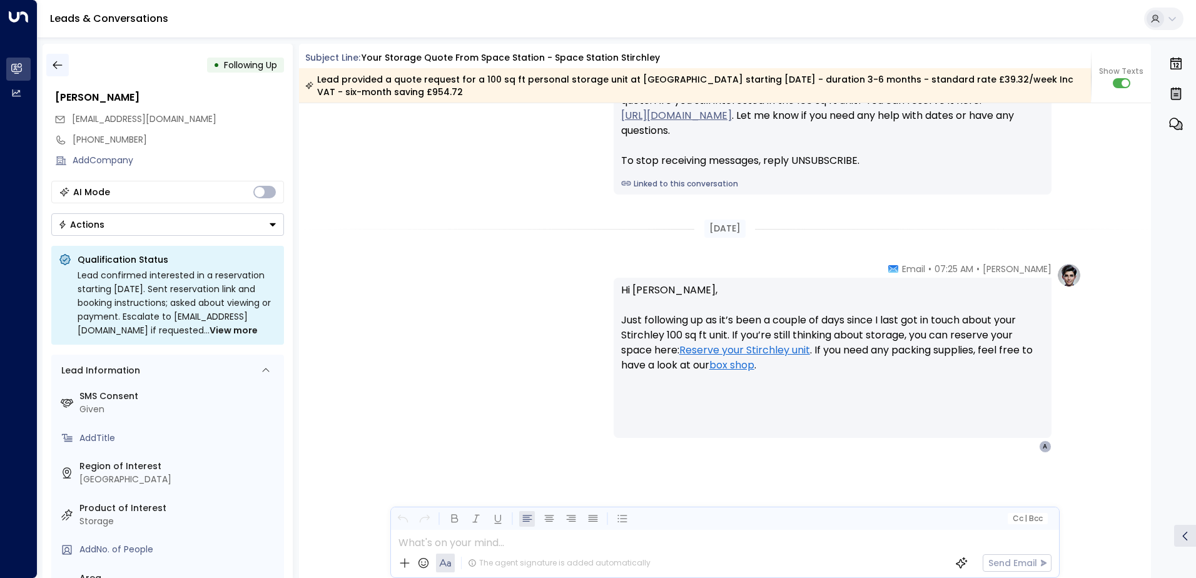
click at [54, 65] on icon "button" at bounding box center [57, 65] width 9 height 8
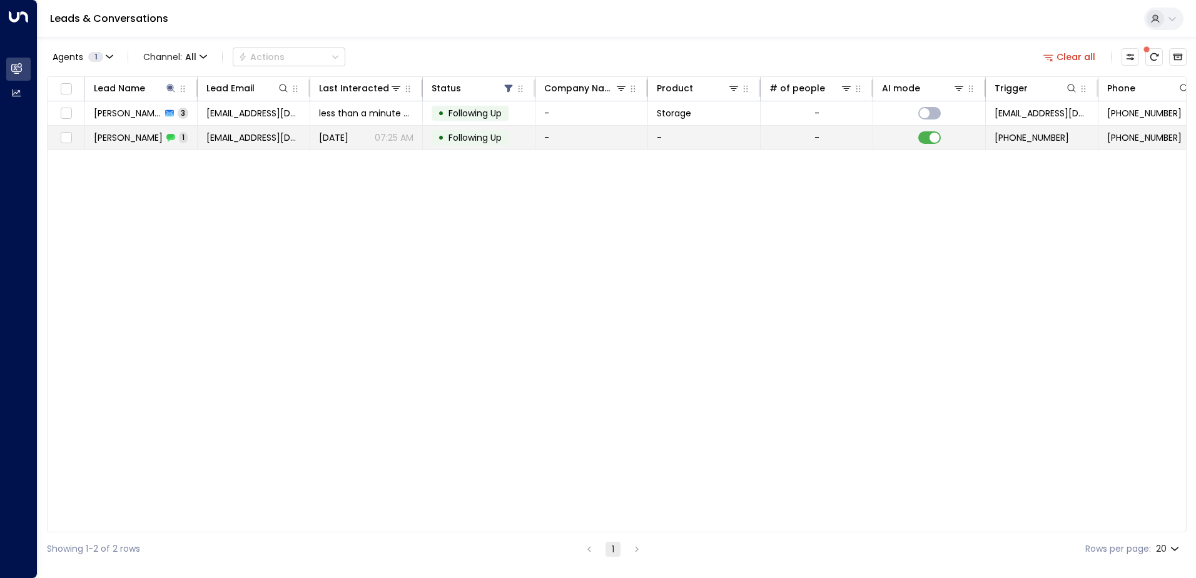
click at [135, 137] on span "[PERSON_NAME]" at bounding box center [128, 137] width 69 height 13
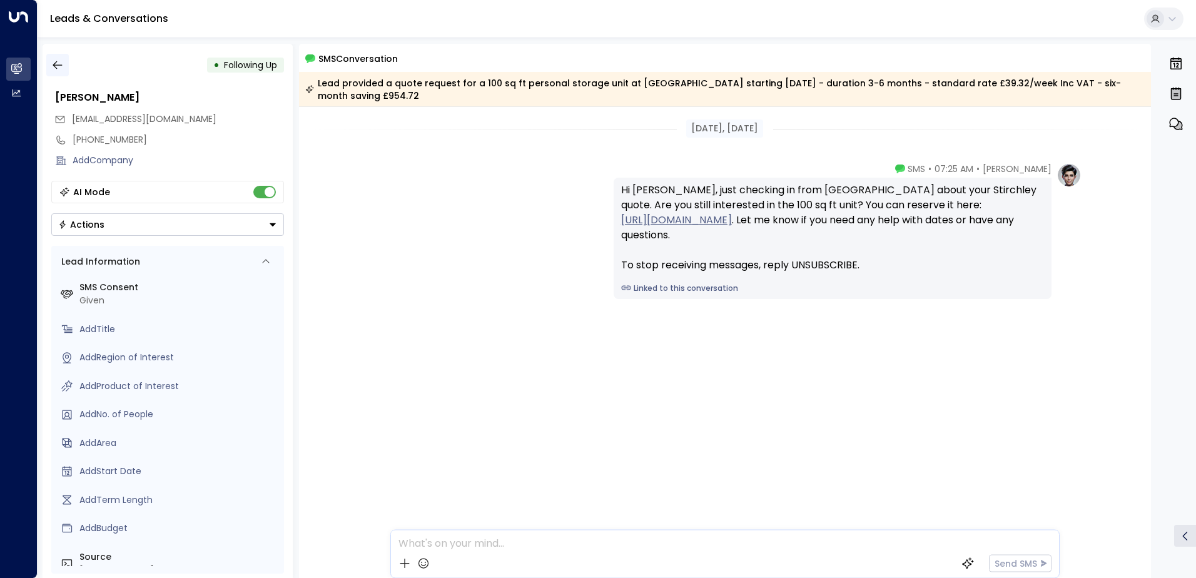
click at [53, 67] on icon "button" at bounding box center [57, 65] width 13 height 13
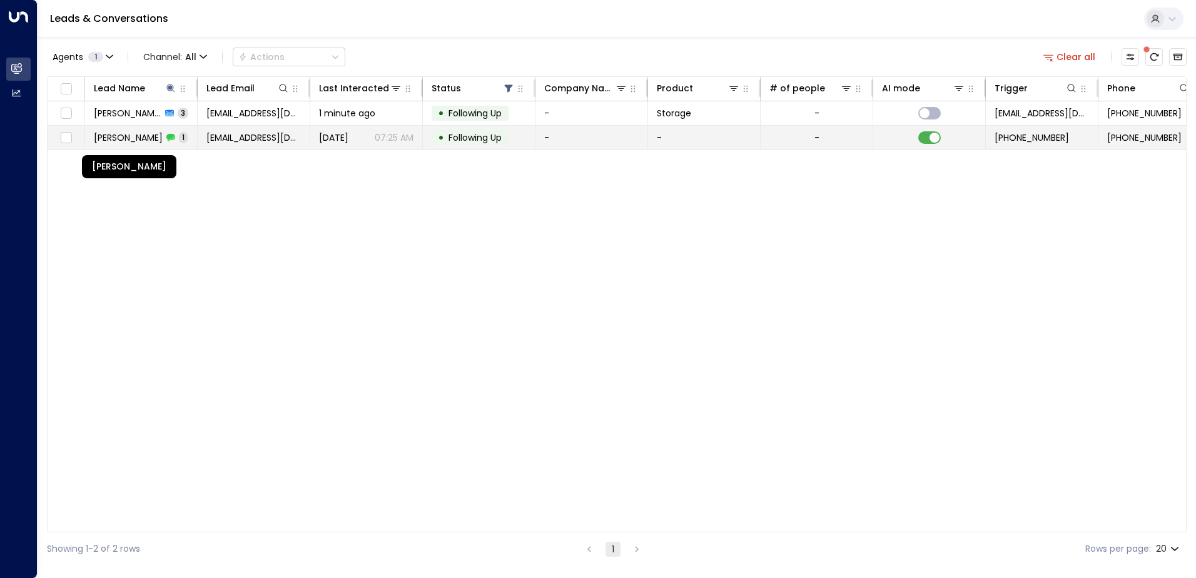
click at [153, 143] on span "[PERSON_NAME]" at bounding box center [128, 137] width 69 height 13
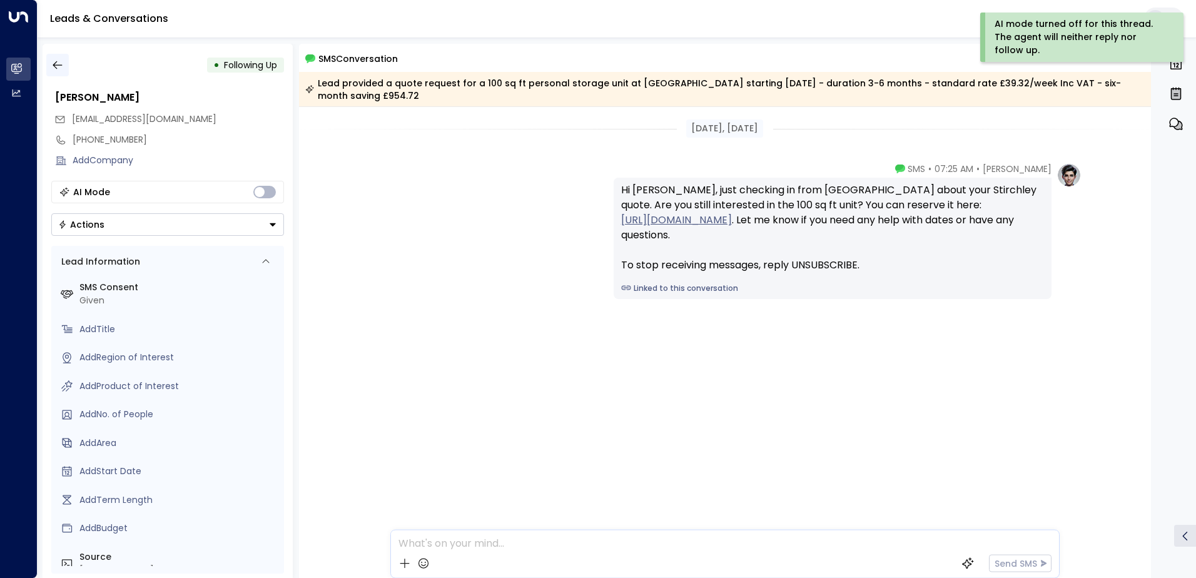
click at [54, 63] on icon "button" at bounding box center [57, 65] width 9 height 8
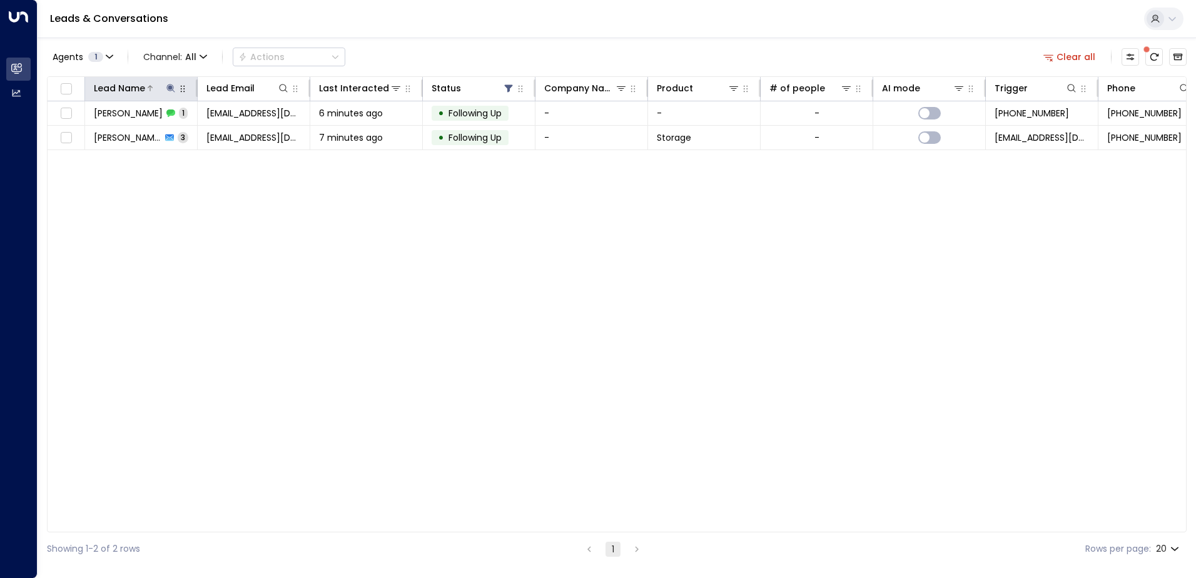
click at [171, 90] on icon at bounding box center [171, 88] width 10 height 10
click at [248, 133] on icon "button" at bounding box center [249, 134] width 10 height 10
